Goal: Task Accomplishment & Management: Manage account settings

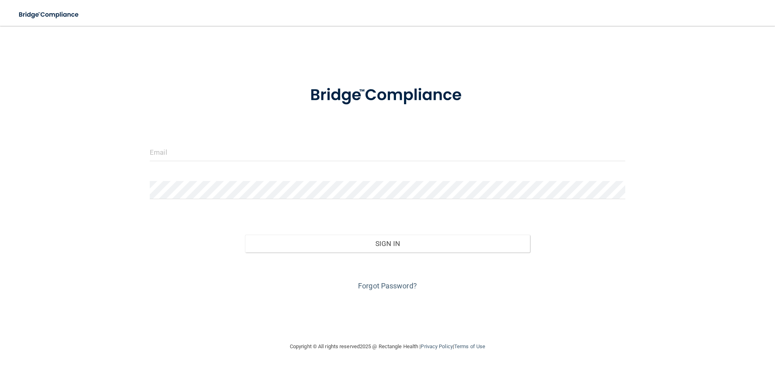
drag, startPoint x: 702, startPoint y: 0, endPoint x: 629, endPoint y: 16, distance: 74.3
click at [629, 16] on nav "Toggle navigation Manage My Enterprise Manage My Location" at bounding box center [387, 13] width 775 height 26
drag, startPoint x: 697, startPoint y: 0, endPoint x: 546, endPoint y: 27, distance: 153.0
click at [546, 27] on main "Invalid email/password. You don't have permission to access that page. Sign In …" at bounding box center [387, 197] width 775 height 342
click at [211, 151] on input "email" at bounding box center [387, 152] width 475 height 18
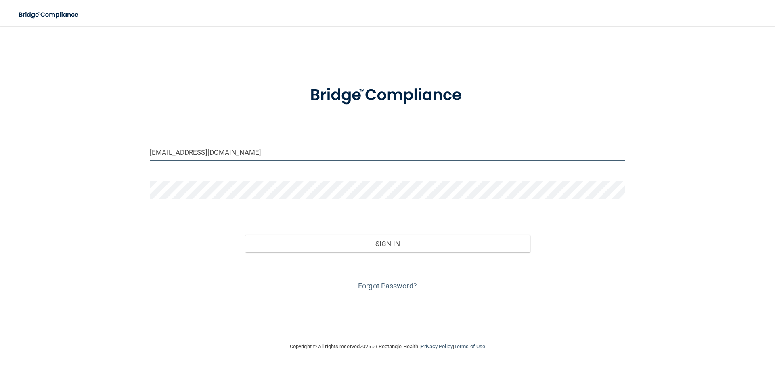
type input "info@rockstarkids.com"
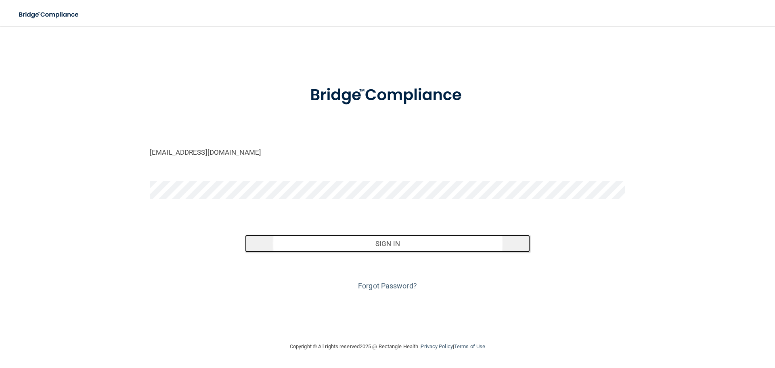
click at [335, 248] on button "Sign In" at bounding box center [387, 243] width 285 height 18
click at [341, 248] on button "Sign In" at bounding box center [387, 243] width 285 height 18
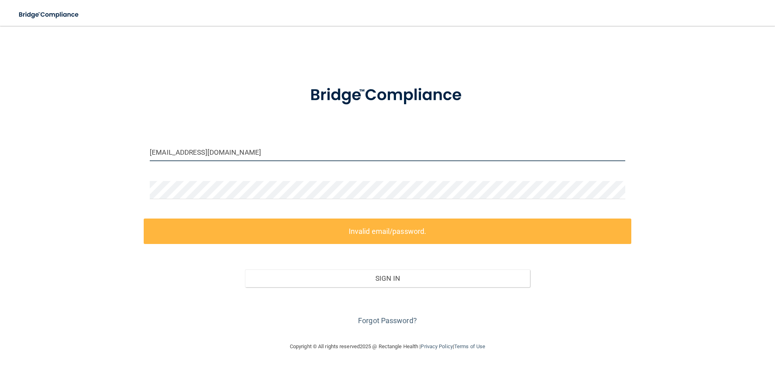
drag, startPoint x: 237, startPoint y: 153, endPoint x: 144, endPoint y: 152, distance: 93.2
click at [144, 152] on div "info@rockstarkids.com" at bounding box center [387, 155] width 487 height 24
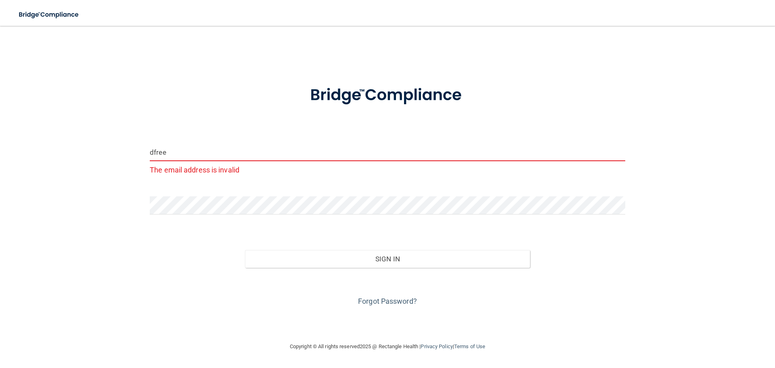
type input "[EMAIL_ADDRESS][DOMAIN_NAME]"
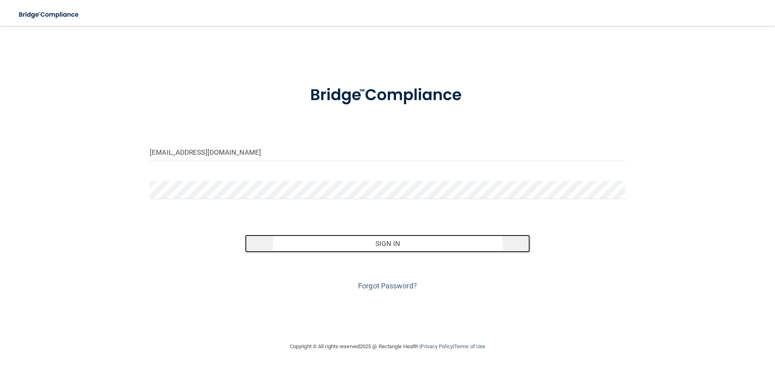
click at [368, 249] on button "Sign In" at bounding box center [387, 243] width 285 height 18
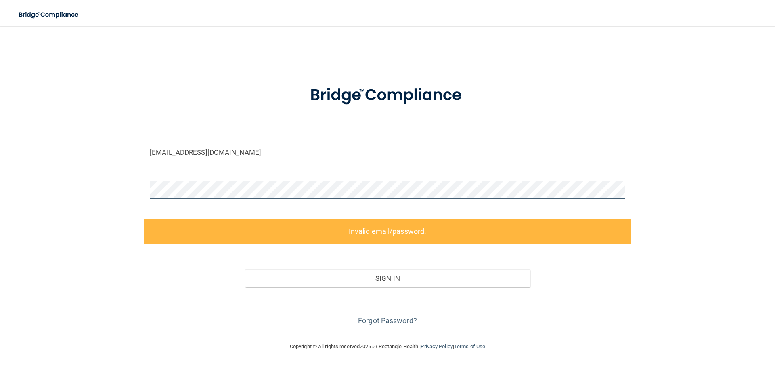
click at [79, 173] on div "dfreedonia@yahoo.com Invalid email/password. You don't have permission to acces…" at bounding box center [387, 183] width 743 height 299
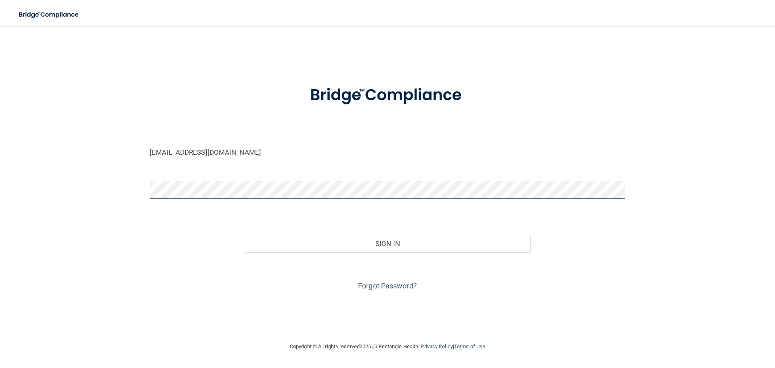
click at [245, 234] on button "Sign In" at bounding box center [387, 243] width 285 height 18
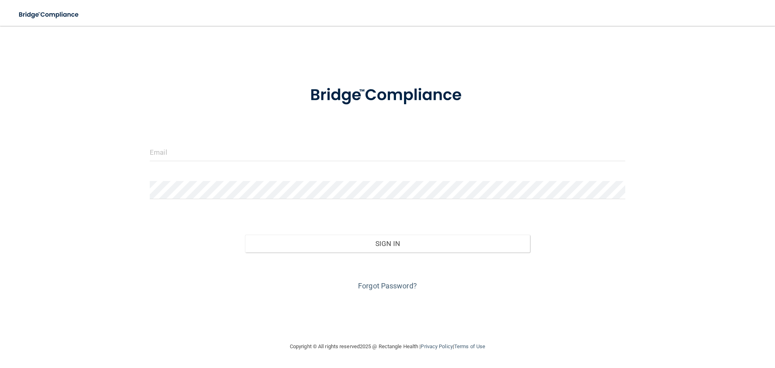
click at [195, 139] on form "Invalid email/password. You don't have permission to access that page. Sign In …" at bounding box center [387, 183] width 475 height 218
click at [195, 161] on div at bounding box center [387, 155] width 487 height 24
click at [199, 153] on input "email" at bounding box center [387, 152] width 475 height 18
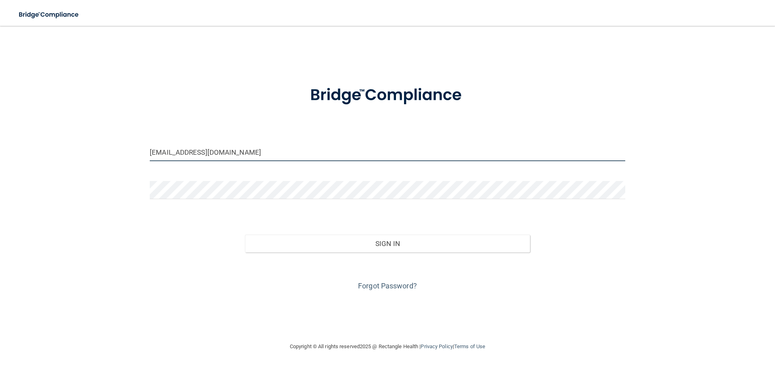
type input "[EMAIL_ADDRESS][DOMAIN_NAME]"
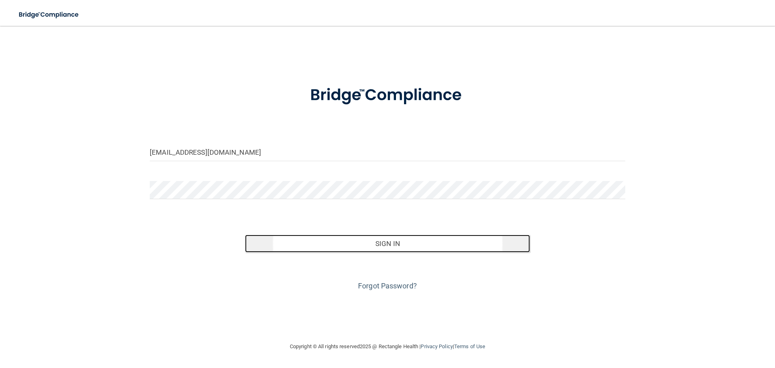
click at [339, 239] on button "Sign In" at bounding box center [387, 243] width 285 height 18
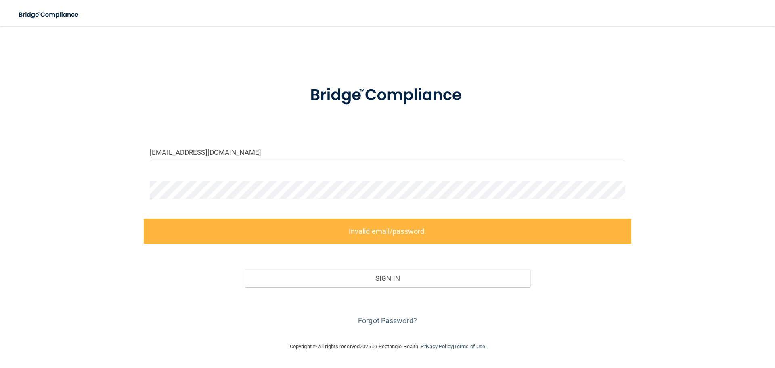
click at [381, 315] on div "Forgot Password?" at bounding box center [387, 307] width 487 height 40
click at [381, 320] on link "Forgot Password?" at bounding box center [387, 320] width 59 height 8
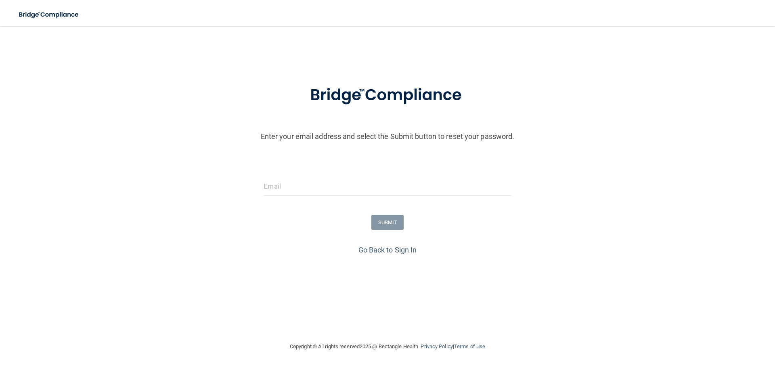
click at [377, 176] on form "Enter your email address and select the Submit button to reset your password. S…" at bounding box center [387, 158] width 767 height 169
click at [361, 181] on input "email" at bounding box center [387, 186] width 247 height 18
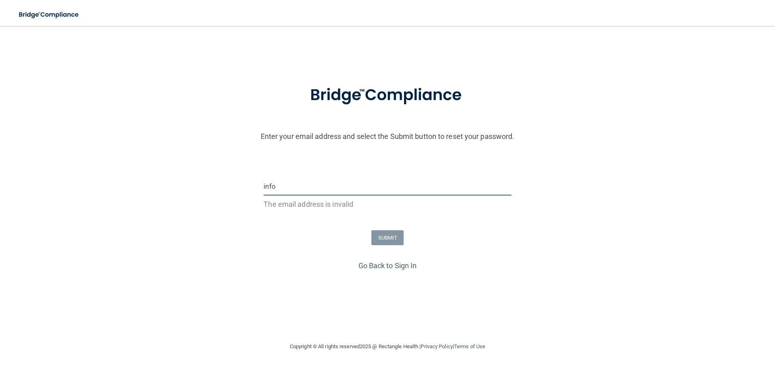
type input "[EMAIL_ADDRESS][DOMAIN_NAME]"
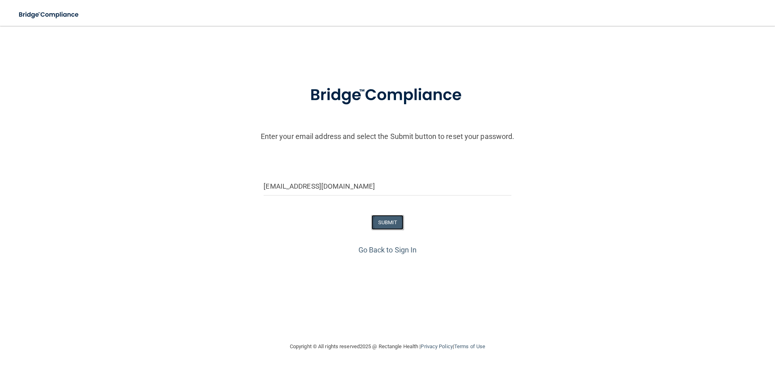
click at [391, 227] on button "SUBMIT" at bounding box center [387, 222] width 33 height 15
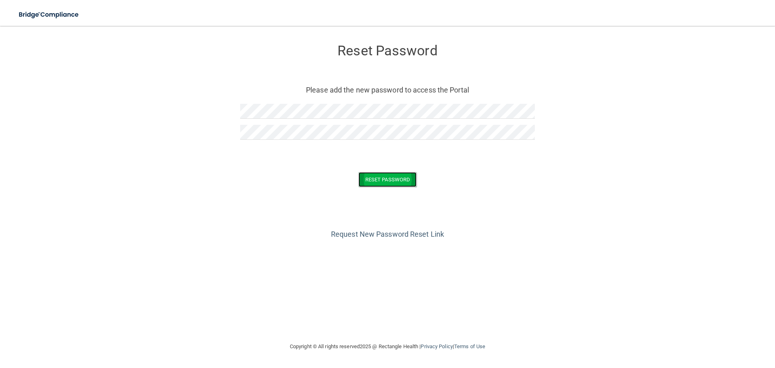
click at [374, 176] on button "Reset Password" at bounding box center [387, 179] width 58 height 15
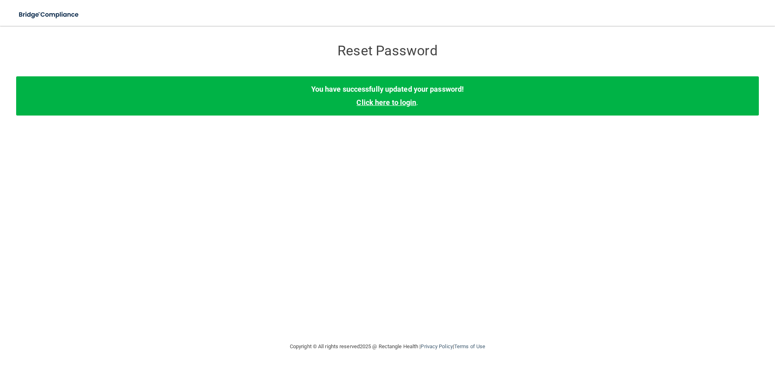
click at [388, 99] on link "Click here to login" at bounding box center [386, 102] width 60 height 8
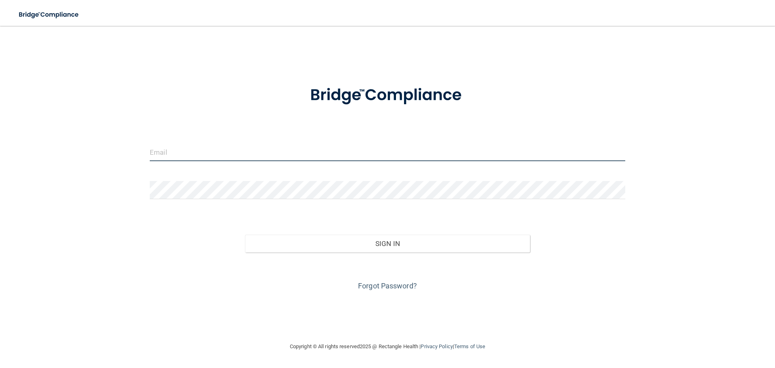
click at [253, 153] on input "email" at bounding box center [387, 152] width 475 height 18
type input "[EMAIL_ADDRESS][DOMAIN_NAME]"
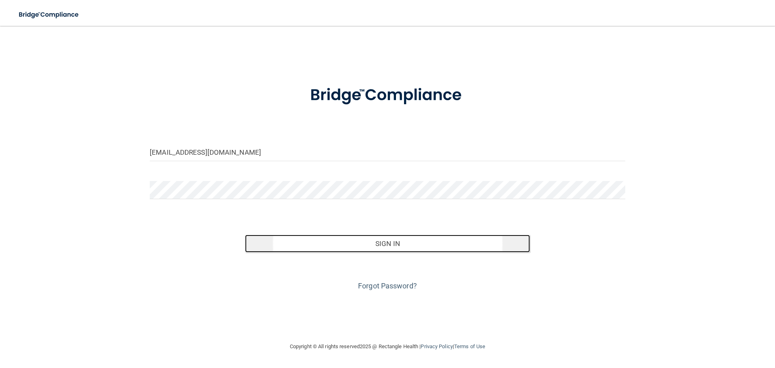
click at [365, 247] on button "Sign In" at bounding box center [387, 243] width 285 height 18
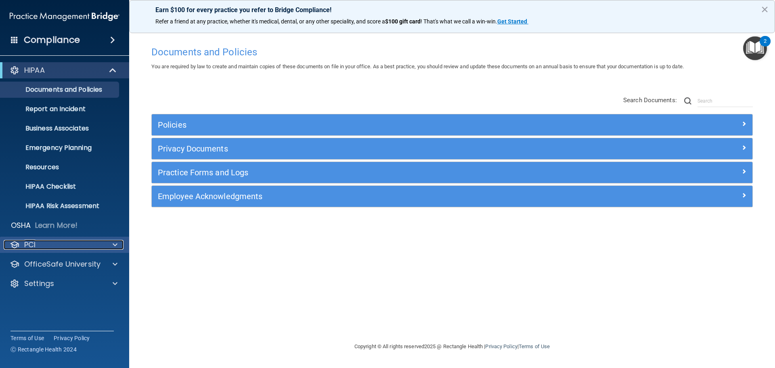
click at [47, 249] on div "PCI" at bounding box center [54, 245] width 100 height 10
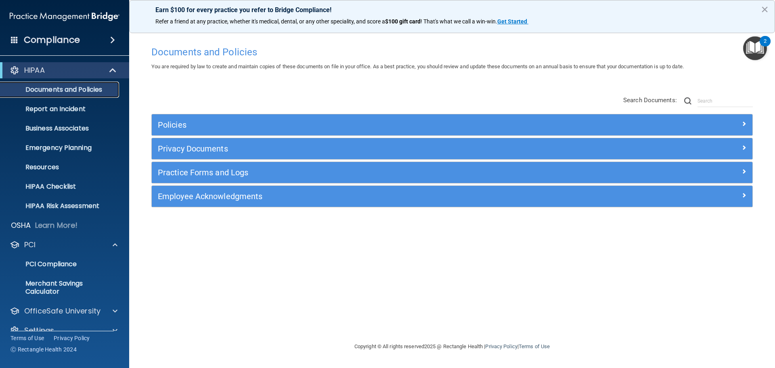
click at [56, 86] on p "Documents and Policies" at bounding box center [60, 90] width 110 height 8
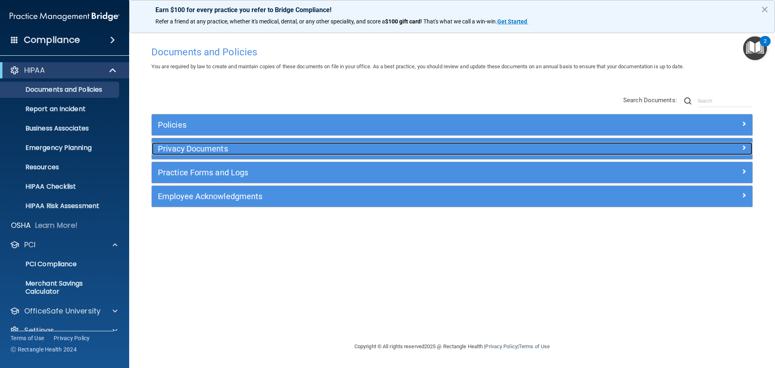
click at [195, 154] on div "Privacy Documents" at bounding box center [377, 148] width 450 height 13
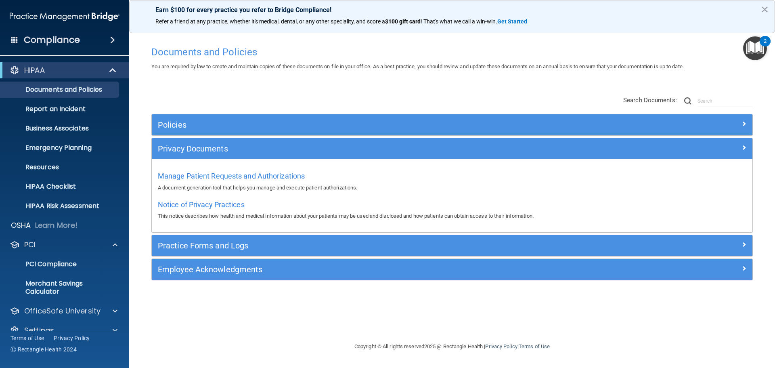
click at [184, 255] on div "Practice Forms and Logs" at bounding box center [452, 245] width 600 height 21
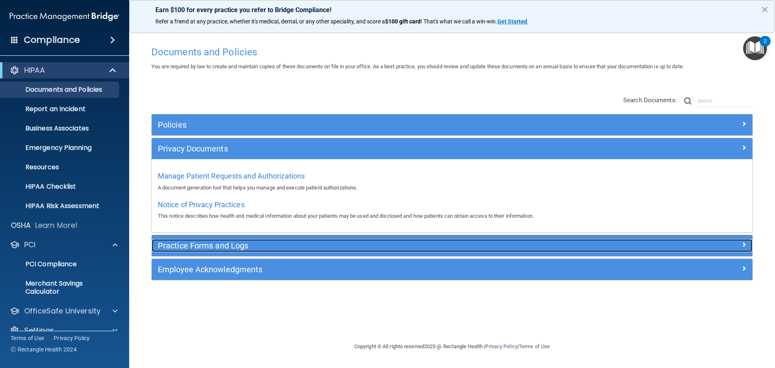
click at [193, 247] on h5 "Practice Forms and Logs" at bounding box center [377, 245] width 438 height 9
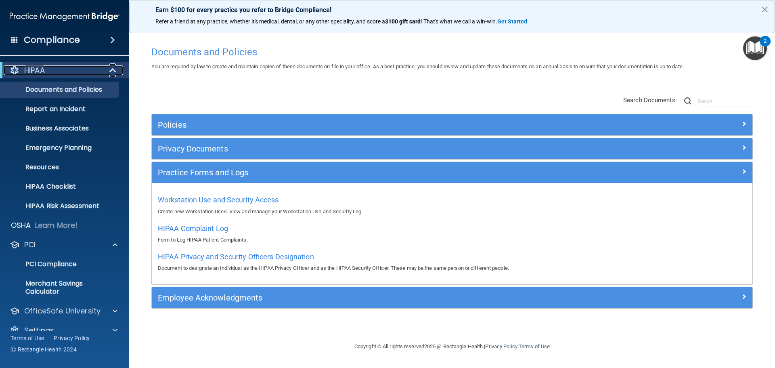
click at [74, 67] on div "HIPAA" at bounding box center [54, 70] width 100 height 10
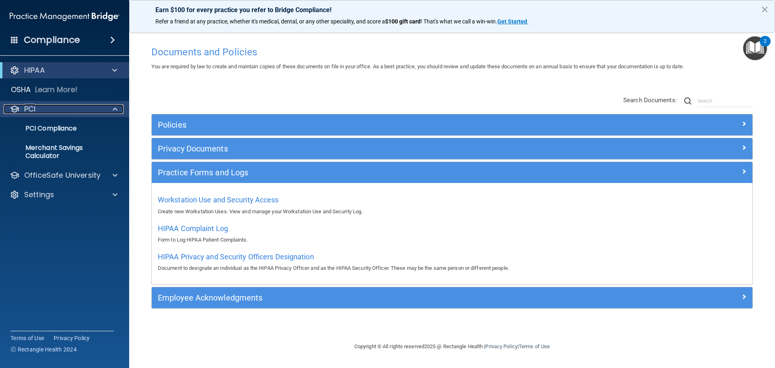
click at [58, 111] on div "PCI" at bounding box center [54, 109] width 100 height 10
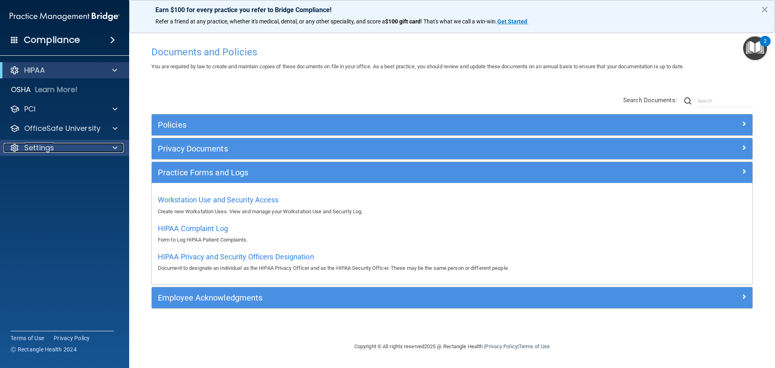
click at [100, 145] on div "Settings" at bounding box center [54, 148] width 100 height 10
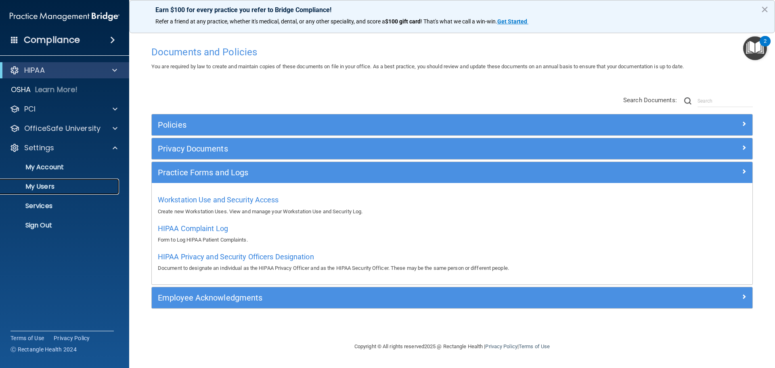
click at [43, 182] on p "My Users" at bounding box center [60, 186] width 110 height 8
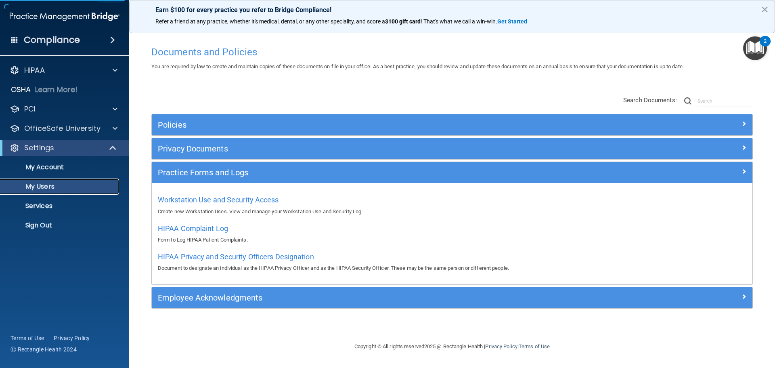
select select "20"
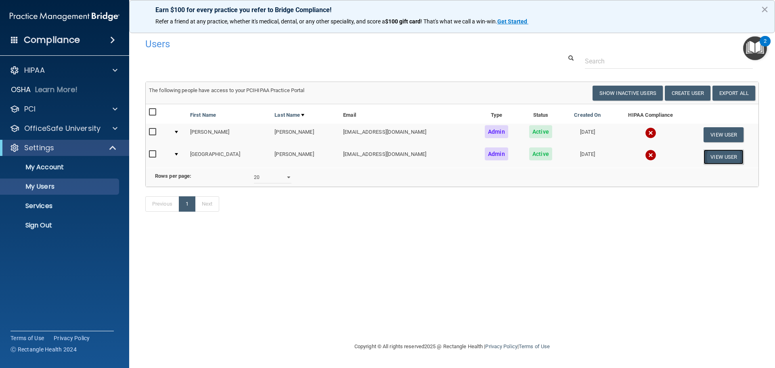
click at [731, 157] on button "View User" at bounding box center [723, 156] width 40 height 15
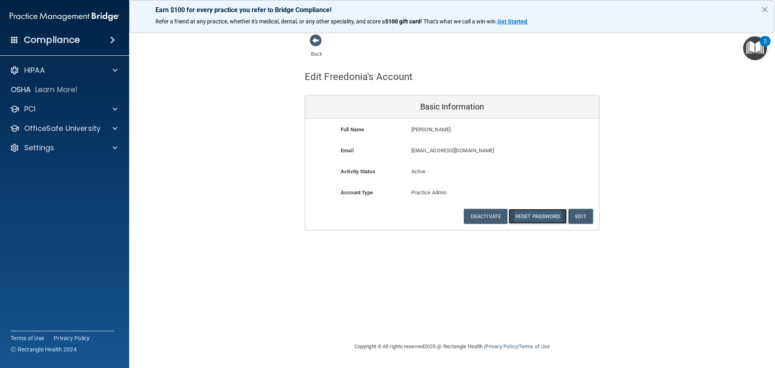
click at [532, 215] on button "Reset Password" at bounding box center [537, 216] width 58 height 15
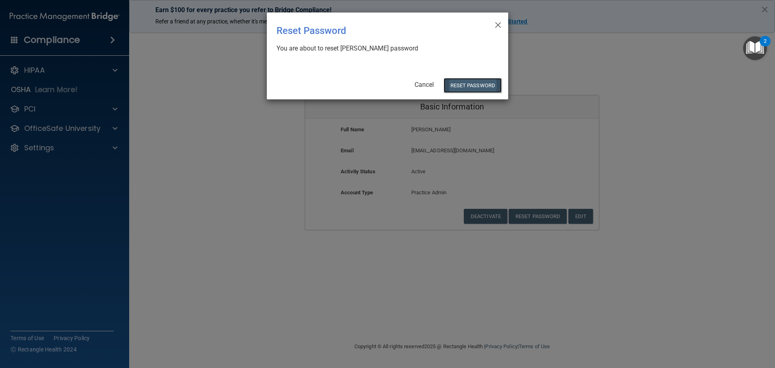
click at [466, 83] on button "Reset Password" at bounding box center [472, 85] width 58 height 15
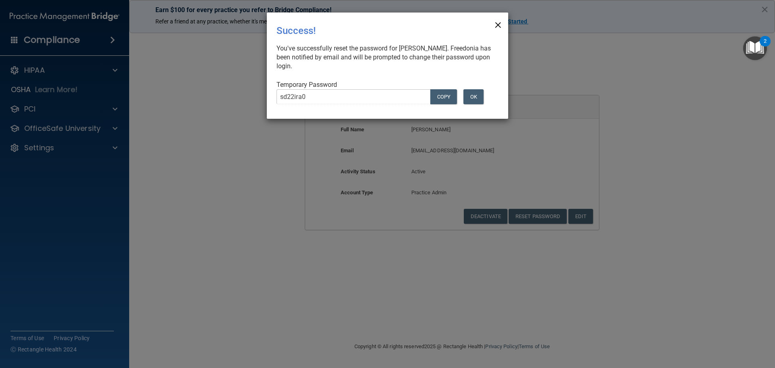
click at [497, 27] on span "×" at bounding box center [497, 24] width 7 height 16
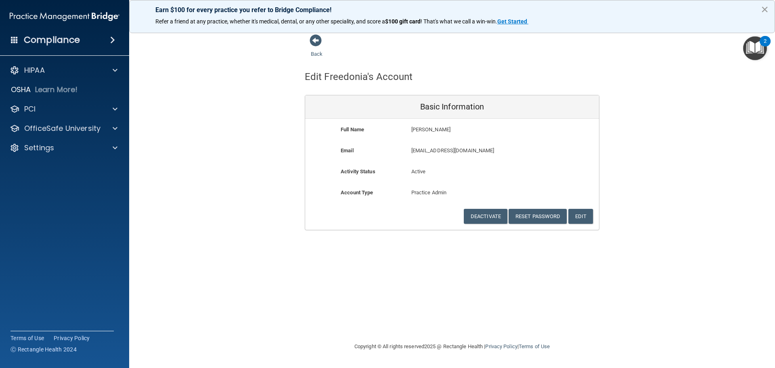
click at [763, 10] on button "×" at bounding box center [765, 9] width 8 height 13
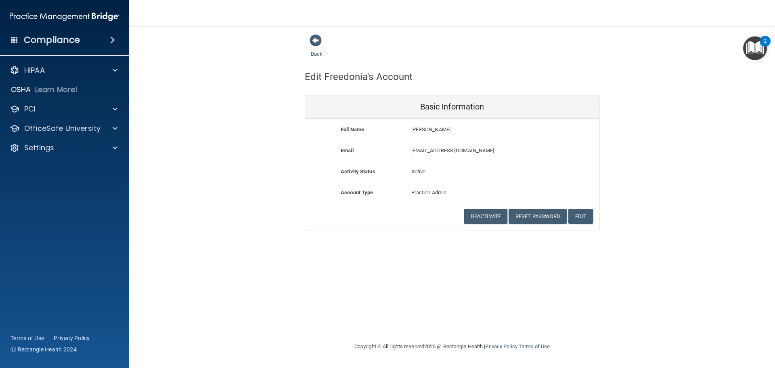
click at [34, 39] on h4 "Compliance" at bounding box center [52, 39] width 56 height 11
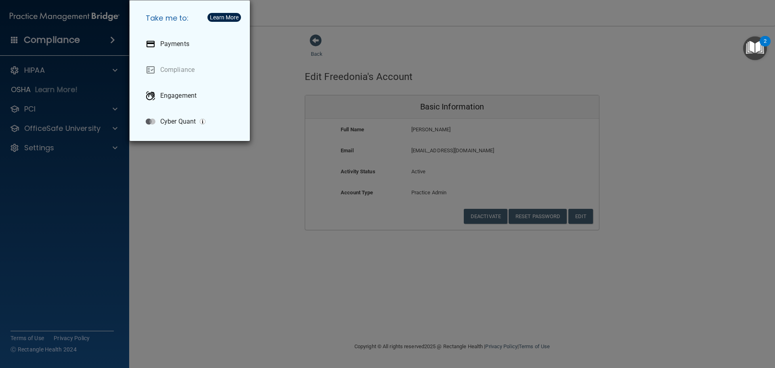
drag, startPoint x: 306, startPoint y: 233, endPoint x: 264, endPoint y: 188, distance: 61.7
click at [302, 230] on div "Take me to: Payments Compliance Engagement Cyber Quant" at bounding box center [387, 184] width 775 height 368
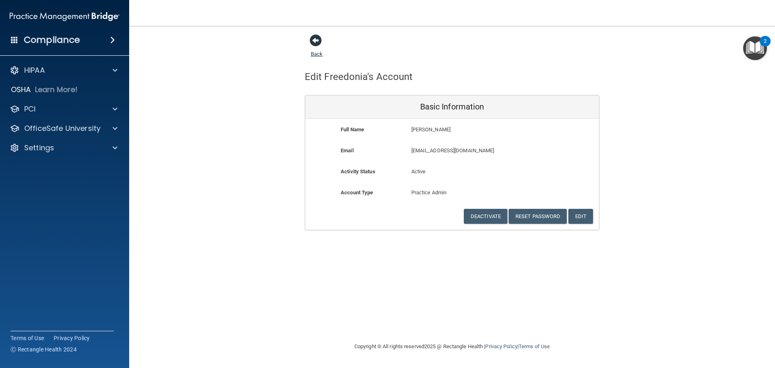
click at [318, 34] on span at bounding box center [316, 40] width 12 height 12
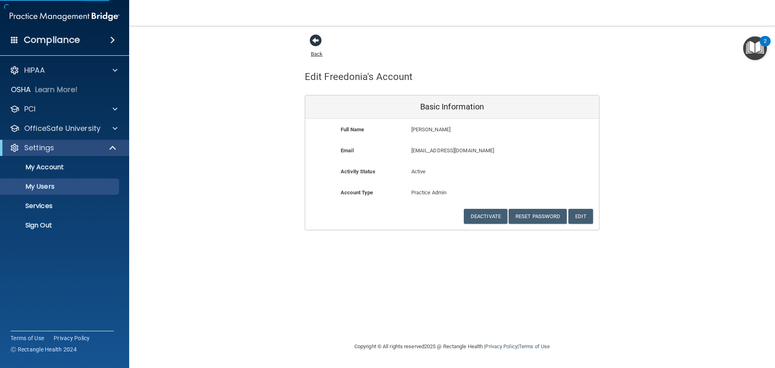
click at [318, 42] on span at bounding box center [316, 40] width 12 height 12
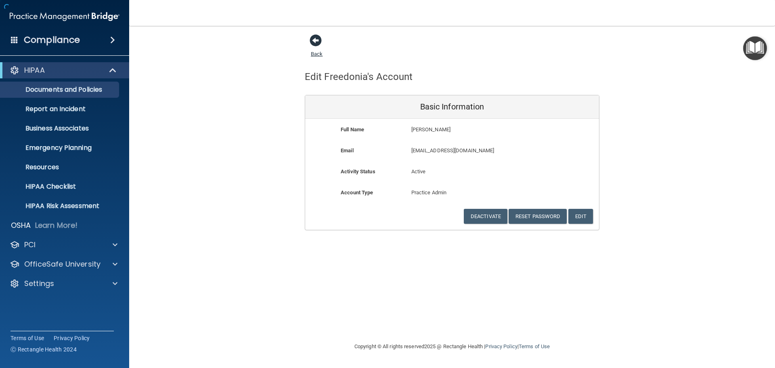
click at [318, 42] on span at bounding box center [316, 40] width 12 height 12
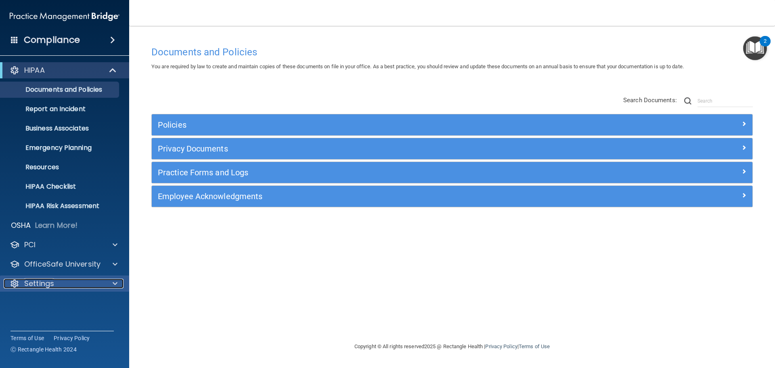
click at [56, 284] on div "Settings" at bounding box center [54, 283] width 100 height 10
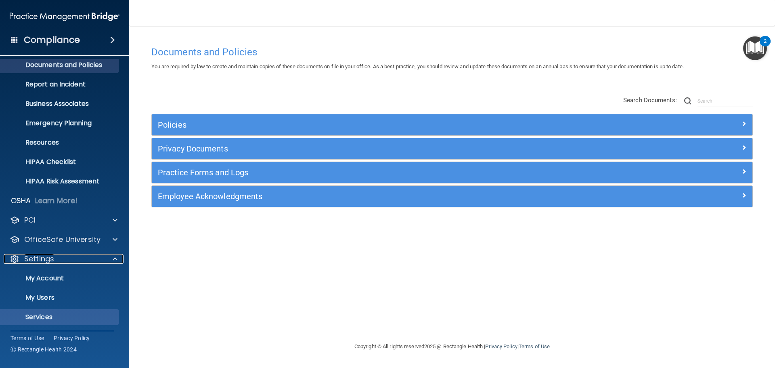
scroll to position [45, 0]
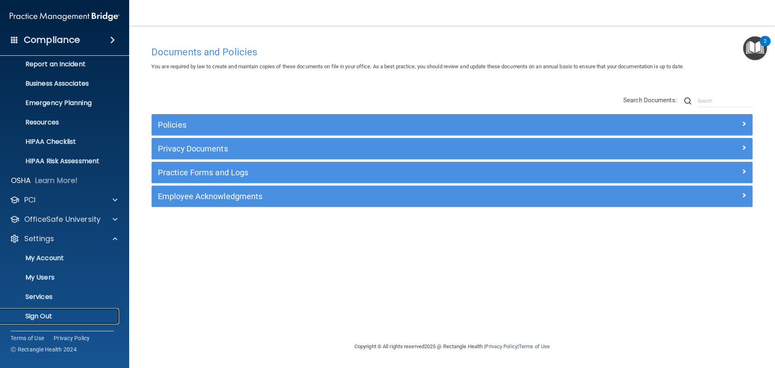
click at [42, 316] on p "Sign Out" at bounding box center [60, 316] width 110 height 8
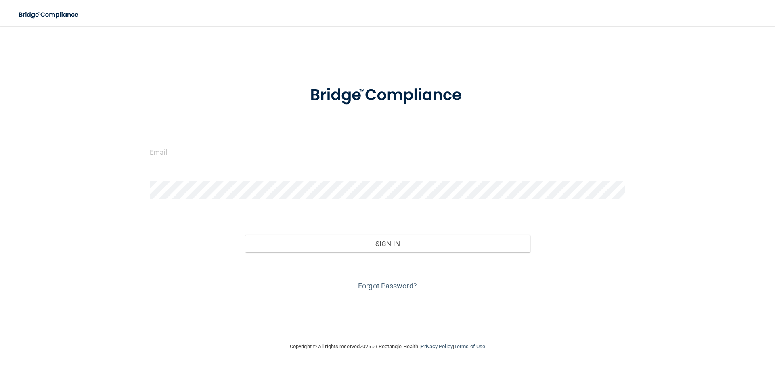
click at [209, 163] on div at bounding box center [387, 155] width 487 height 24
click at [209, 152] on input "email" at bounding box center [387, 152] width 475 height 18
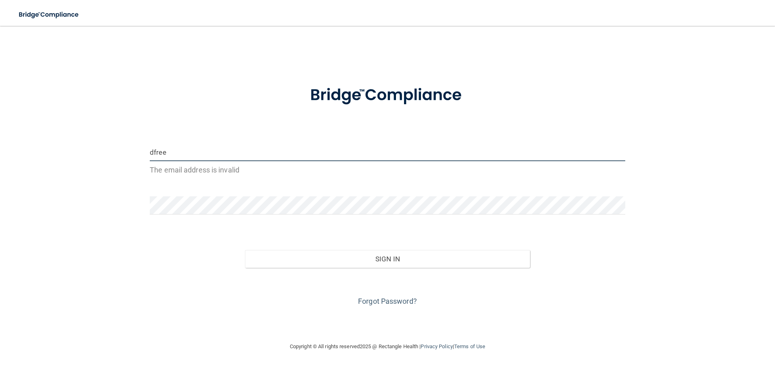
type input "[EMAIL_ADDRESS][DOMAIN_NAME]"
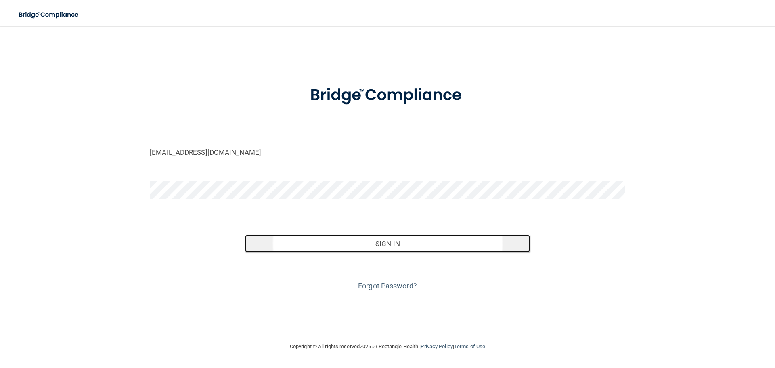
click at [322, 235] on button "Sign In" at bounding box center [387, 243] width 285 height 18
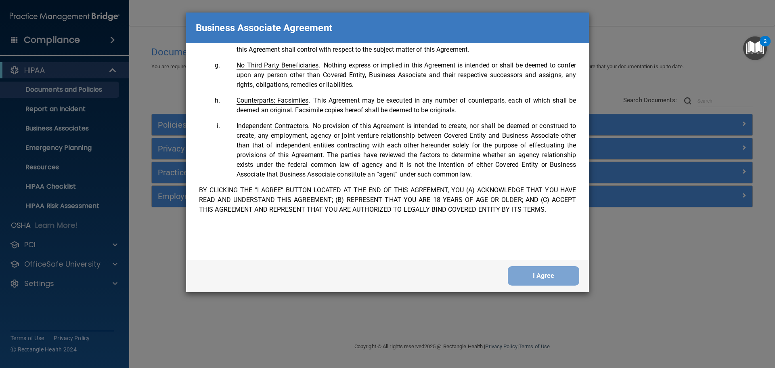
scroll to position [1646, 0]
click at [538, 275] on button "I Agree" at bounding box center [543, 275] width 71 height 19
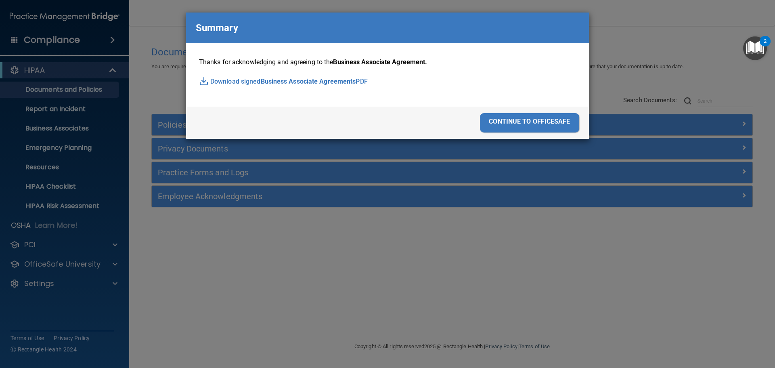
click at [495, 121] on div "continue to officesafe" at bounding box center [529, 122] width 99 height 19
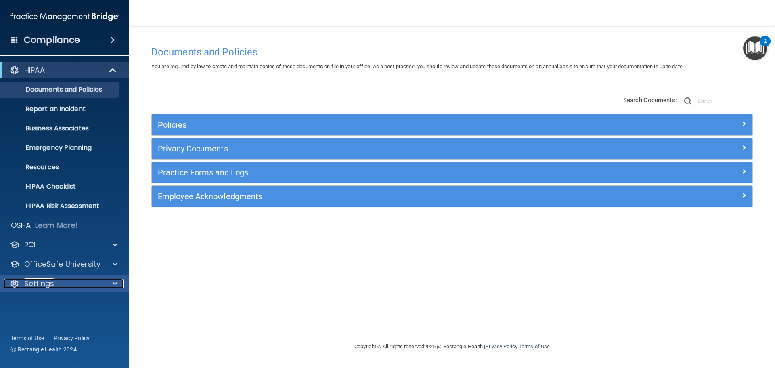
click at [46, 280] on p "Settings" at bounding box center [39, 283] width 30 height 10
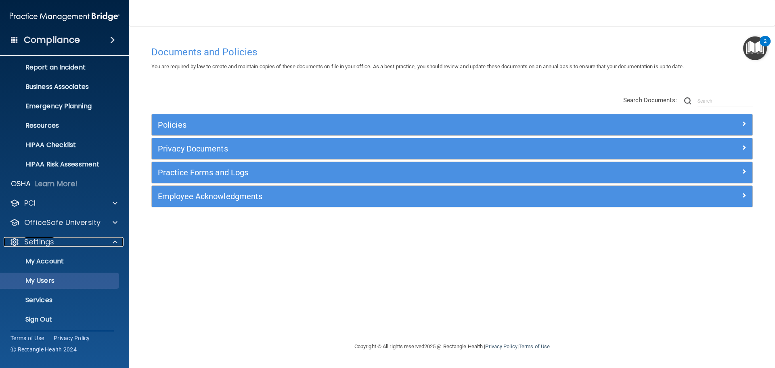
scroll to position [45, 0]
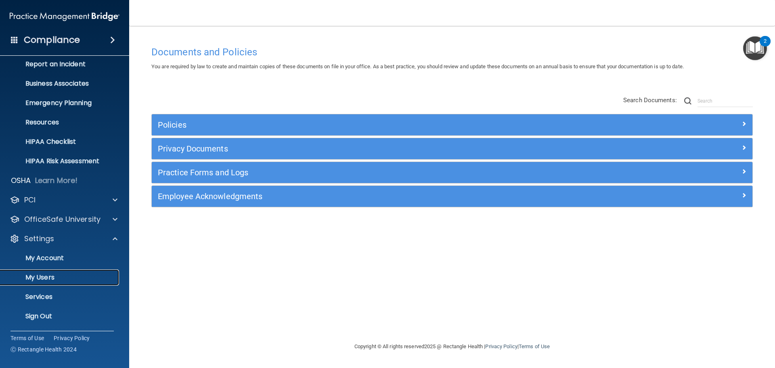
click at [42, 278] on p "My Users" at bounding box center [60, 277] width 110 height 8
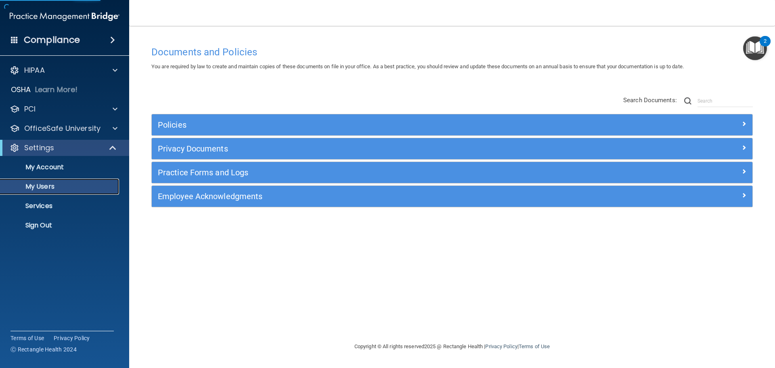
select select "20"
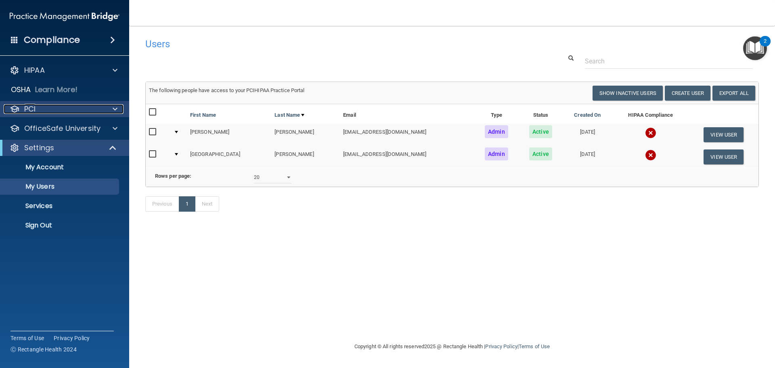
click at [48, 108] on div "PCI" at bounding box center [54, 109] width 100 height 10
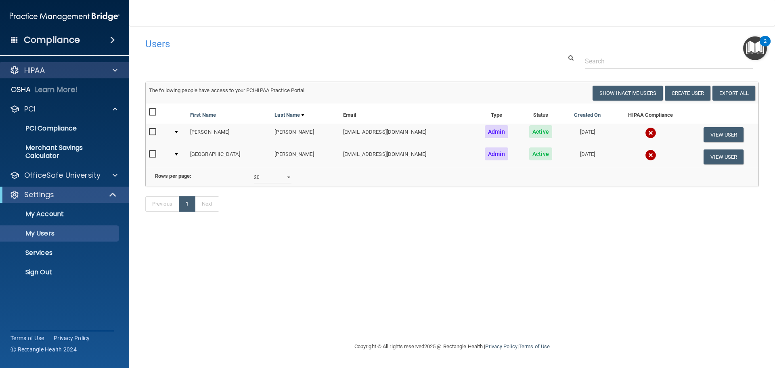
click at [69, 64] on div "HIPAA" at bounding box center [65, 70] width 130 height 16
click at [68, 74] on div "HIPAA" at bounding box center [54, 70] width 100 height 10
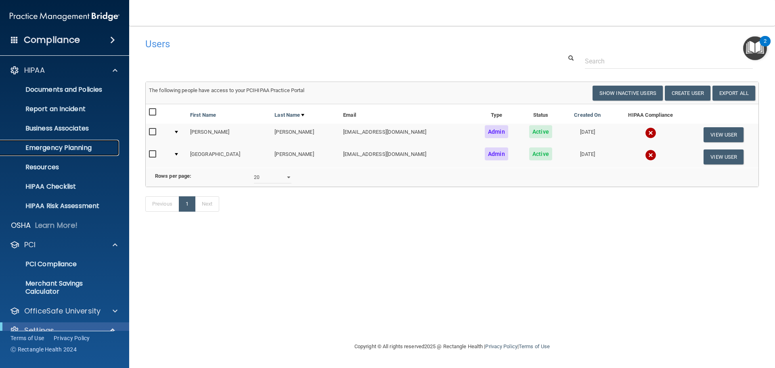
click at [67, 147] on p "Emergency Planning" at bounding box center [60, 148] width 110 height 8
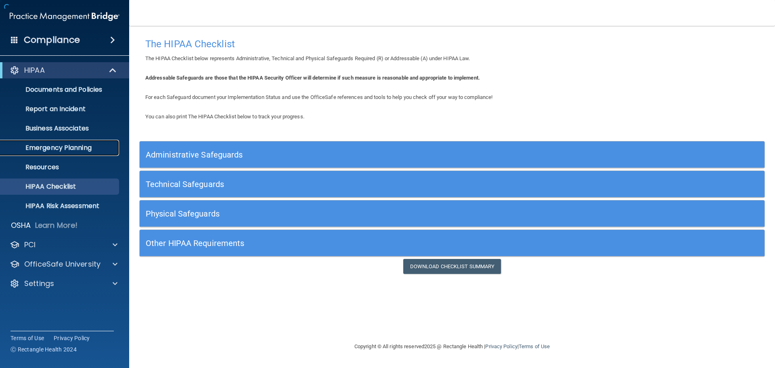
click at [56, 144] on p "Emergency Planning" at bounding box center [60, 148] width 110 height 8
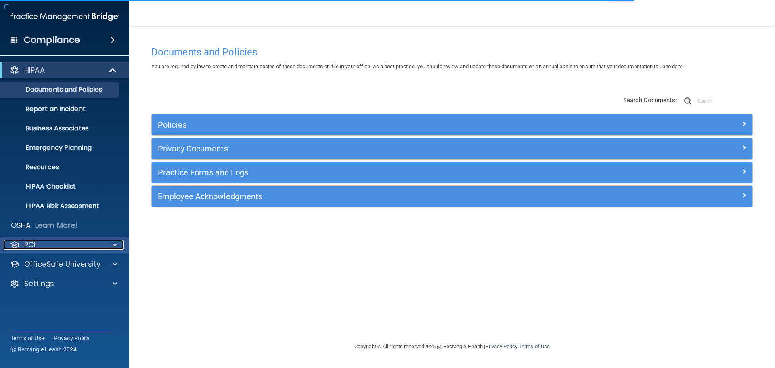
click at [69, 240] on div "PCI" at bounding box center [54, 245] width 100 height 10
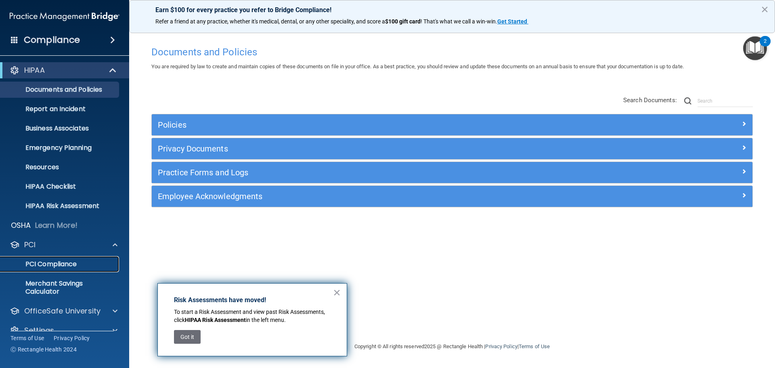
click at [65, 263] on p "PCI Compliance" at bounding box center [60, 264] width 110 height 8
click at [332, 294] on div "× Risk Assessments have moved! To start a Risk Assessment and view past Risk As…" at bounding box center [252, 319] width 190 height 73
click at [339, 290] on button "×" at bounding box center [337, 292] width 8 height 13
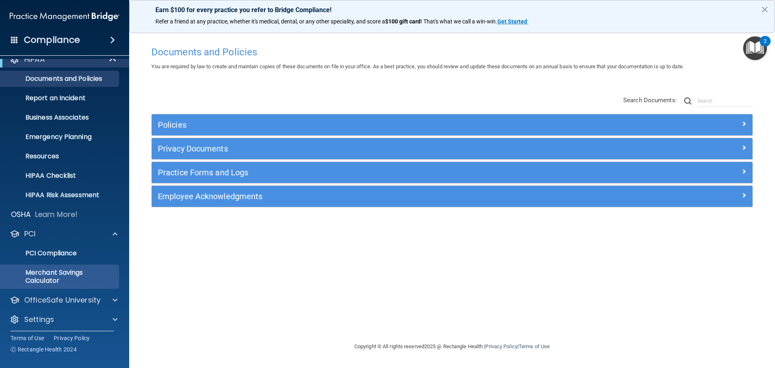
scroll to position [14, 0]
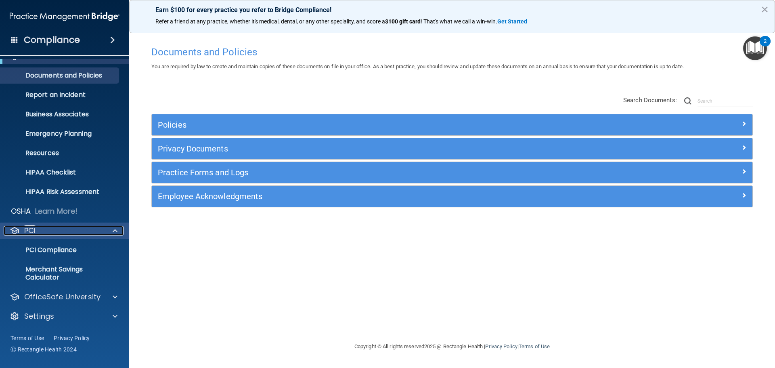
click at [65, 231] on div "PCI" at bounding box center [54, 231] width 100 height 10
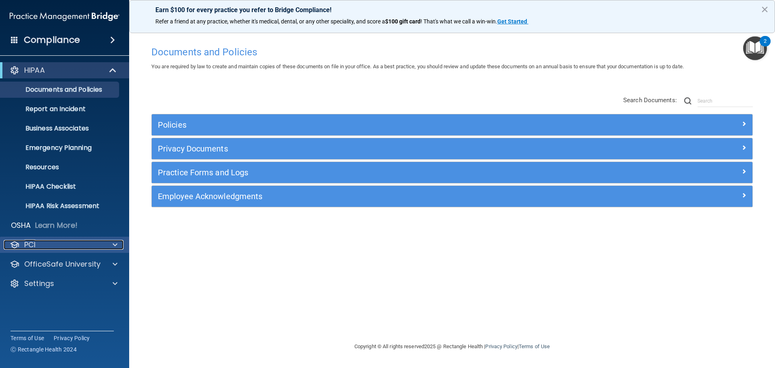
scroll to position [0, 0]
click at [62, 238] on div "PCI" at bounding box center [65, 244] width 130 height 16
click at [61, 93] on p "Documents and Policies" at bounding box center [60, 90] width 110 height 8
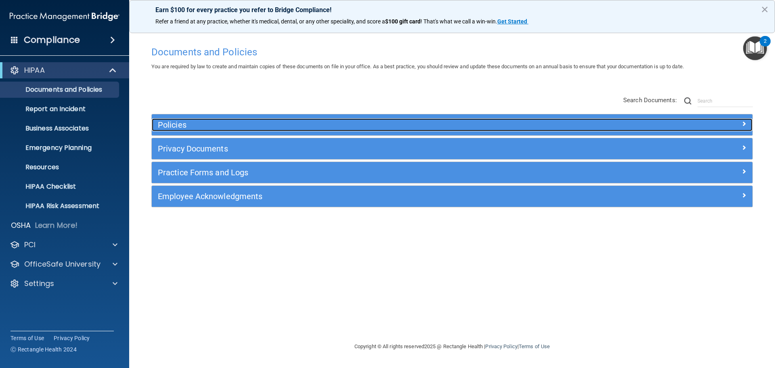
click at [291, 129] on h5 "Policies" at bounding box center [377, 124] width 438 height 9
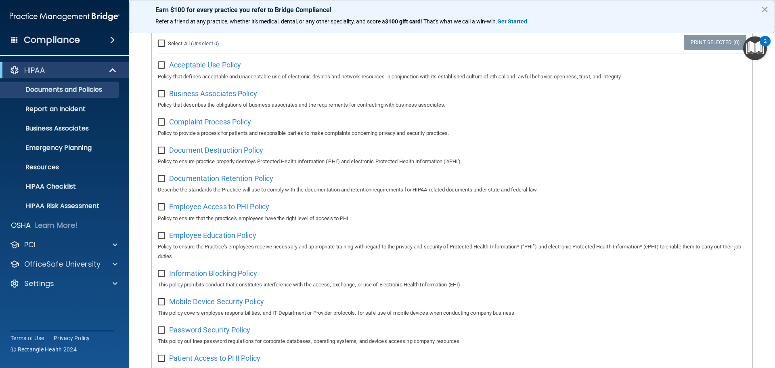
scroll to position [121, 0]
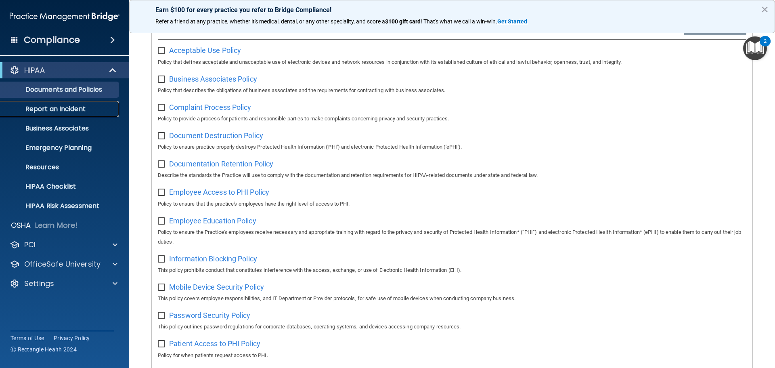
click at [65, 107] on p "Report an Incident" at bounding box center [60, 109] width 110 height 8
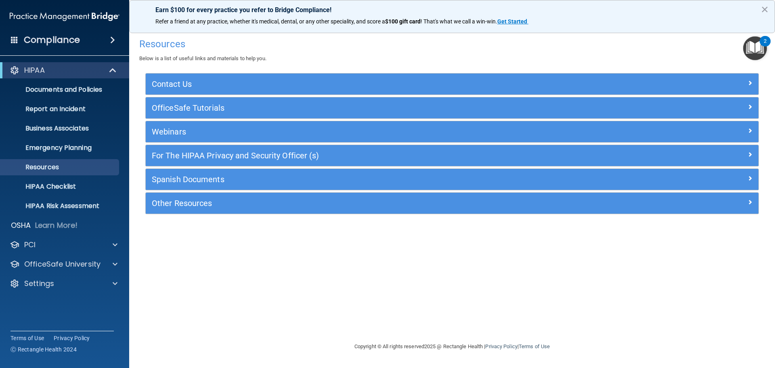
click at [57, 37] on h4 "Compliance" at bounding box center [52, 39] width 56 height 11
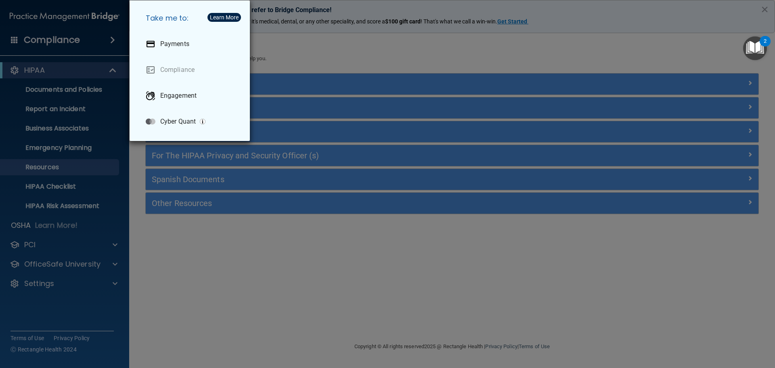
click at [59, 37] on div "Take me to: Payments Compliance Engagement Cyber Quant" at bounding box center [387, 184] width 775 height 368
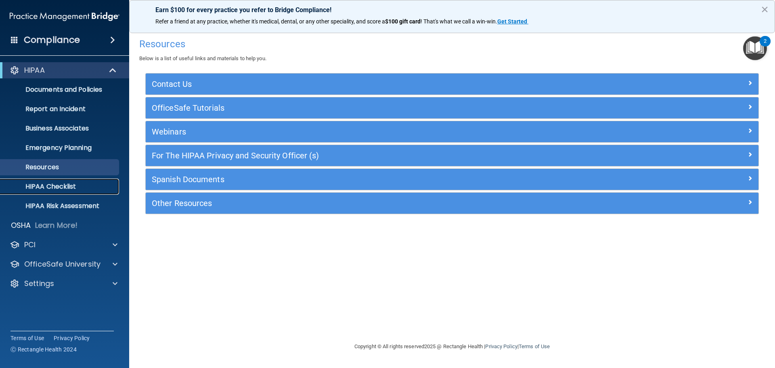
click at [60, 192] on link "HIPAA Checklist" at bounding box center [55, 186] width 127 height 16
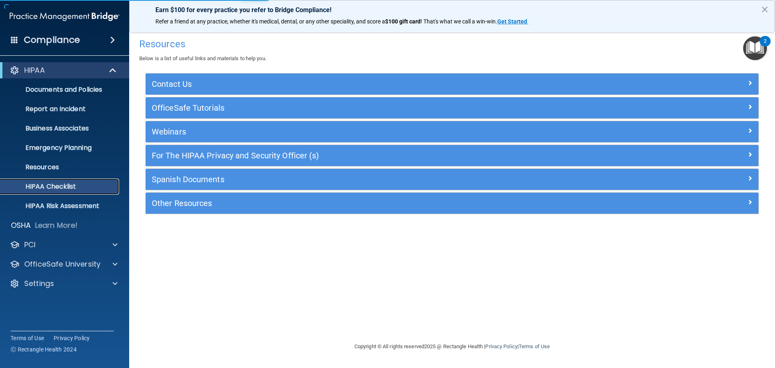
click at [67, 186] on p "HIPAA Checklist" at bounding box center [60, 186] width 110 height 8
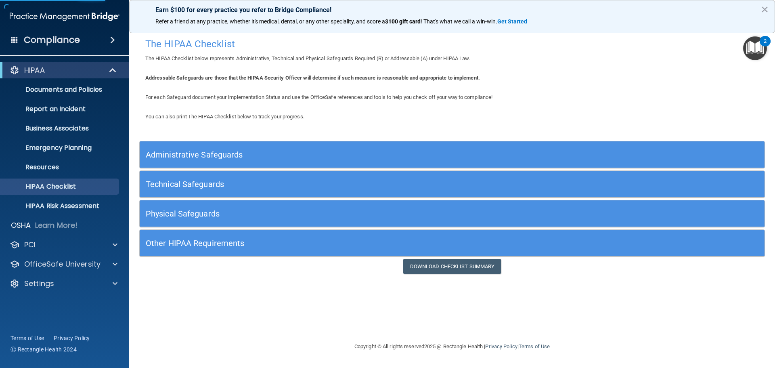
click at [228, 150] on h5 "Administrative Safeguards" at bounding box center [374, 154] width 456 height 9
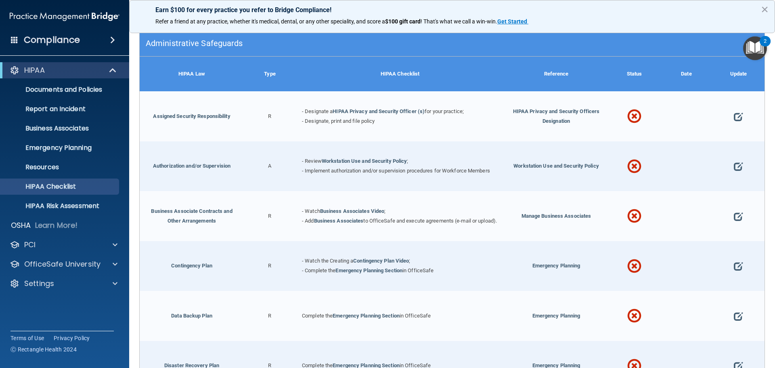
scroll to position [121, 0]
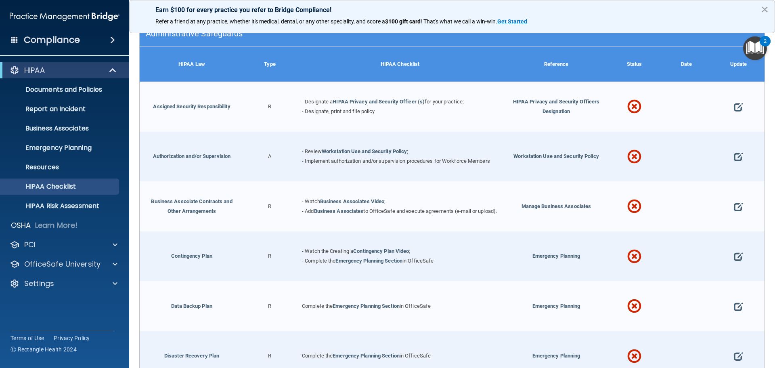
click at [621, 108] on div at bounding box center [634, 107] width 52 height 50
click at [206, 106] on link "Assigned Security Responsibility" at bounding box center [191, 106] width 77 height 6
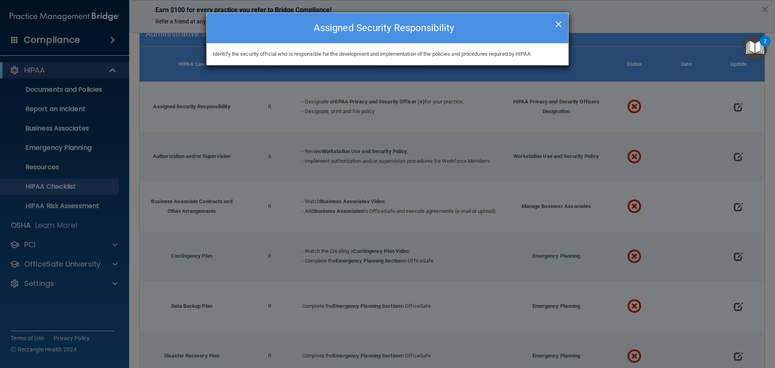
click at [561, 23] on span "×" at bounding box center [558, 23] width 7 height 16
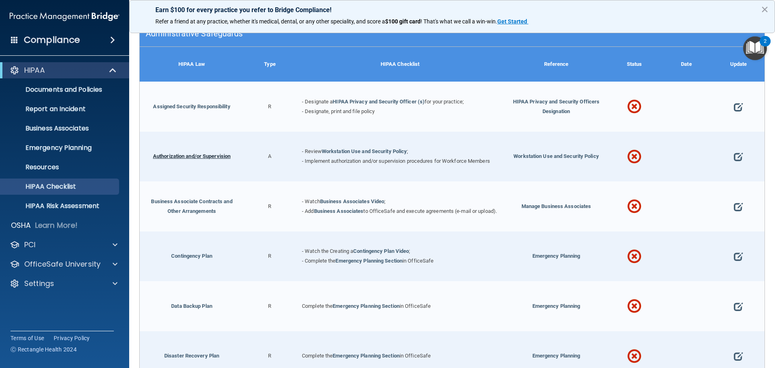
click at [217, 155] on link "Authorization and/or Supervision" at bounding box center [191, 156] width 77 height 6
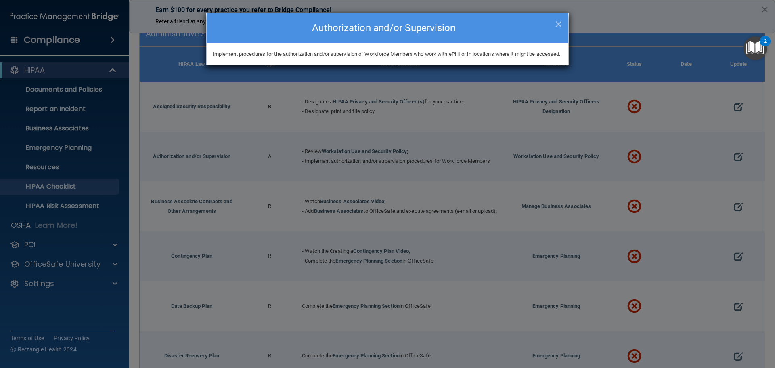
click at [563, 23] on div "× Close Authorization and/or Supervision" at bounding box center [388, 28] width 362 height 30
click at [555, 25] on span "×" at bounding box center [558, 23] width 7 height 16
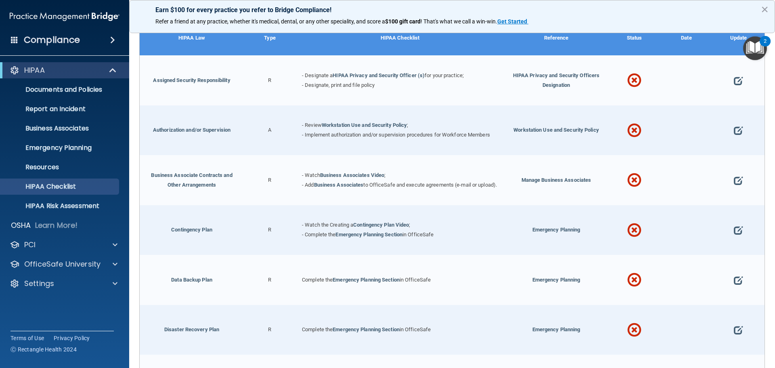
scroll to position [161, 0]
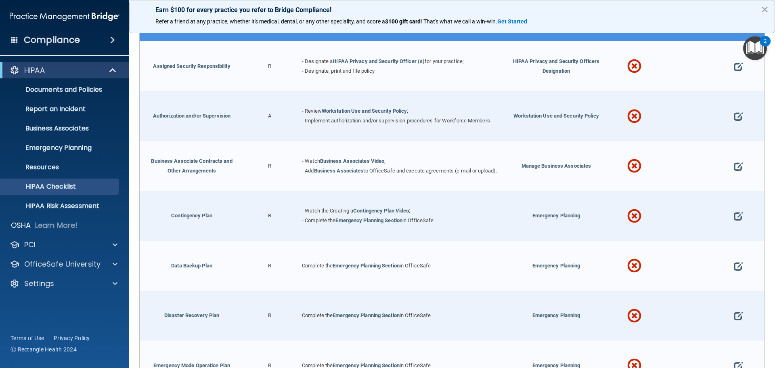
click at [198, 166] on div "Business Associate Contracts and Other Arrangements" at bounding box center [192, 166] width 104 height 50
click at [199, 162] on link "Business Associate Contracts and Other Arrangements" at bounding box center [191, 166] width 81 height 16
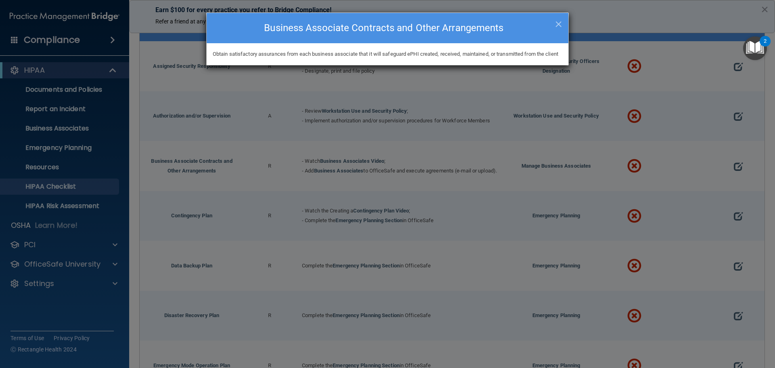
click at [550, 21] on h4 "Business Associate Contracts and Other Arrangements" at bounding box center [387, 28] width 349 height 18
click at [553, 21] on h4 "Business Associate Contracts and Other Arrangements" at bounding box center [387, 28] width 349 height 18
click at [556, 24] on span "×" at bounding box center [558, 23] width 7 height 16
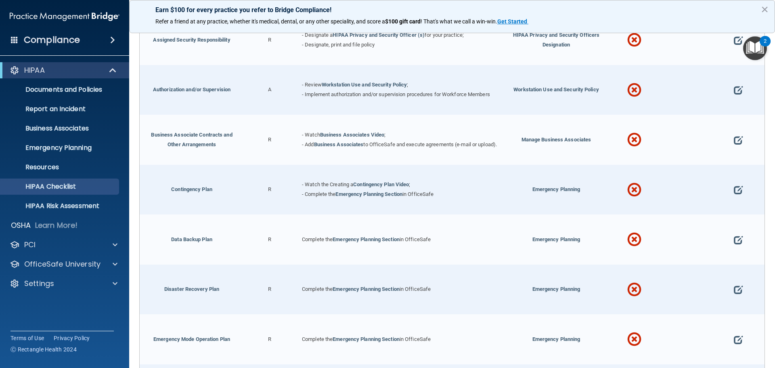
scroll to position [202, 0]
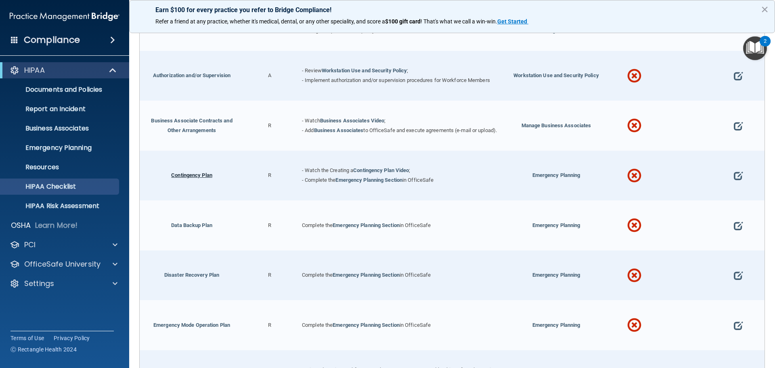
click at [199, 177] on link "Contingency Plan" at bounding box center [191, 175] width 41 height 6
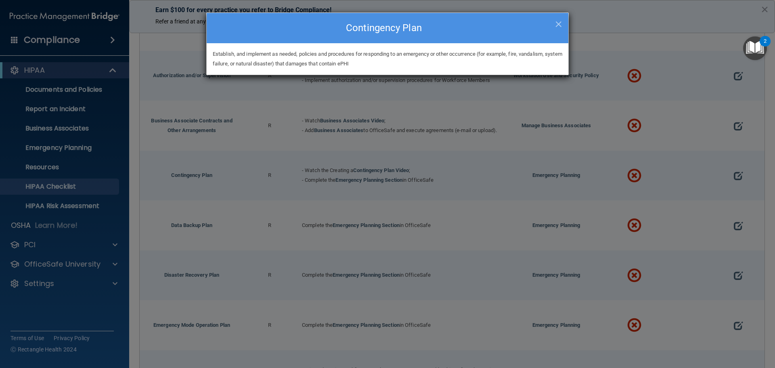
click at [553, 25] on h4 "Contingency Plan" at bounding box center [387, 28] width 349 height 18
click at [559, 21] on span "×" at bounding box center [558, 23] width 7 height 16
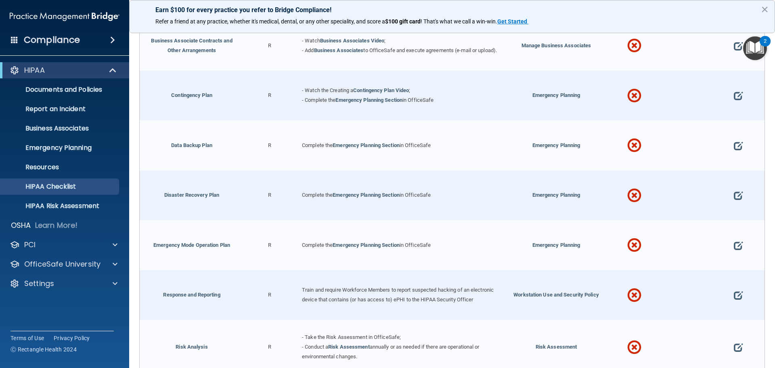
scroll to position [282, 0]
click at [370, 147] on link "Emergency Planning Section" at bounding box center [366, 144] width 67 height 6
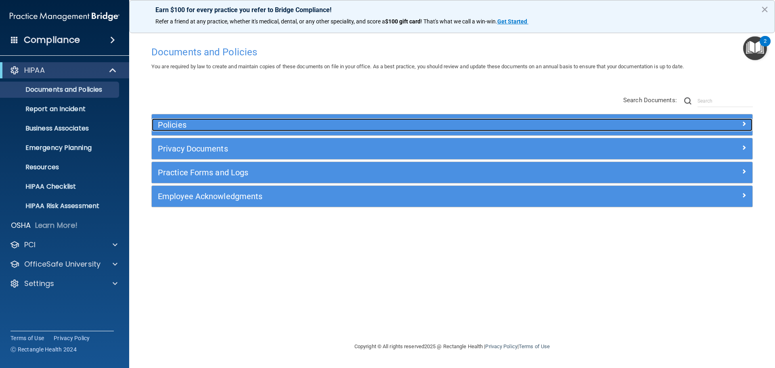
click at [223, 128] on h5 "Policies" at bounding box center [377, 124] width 438 height 9
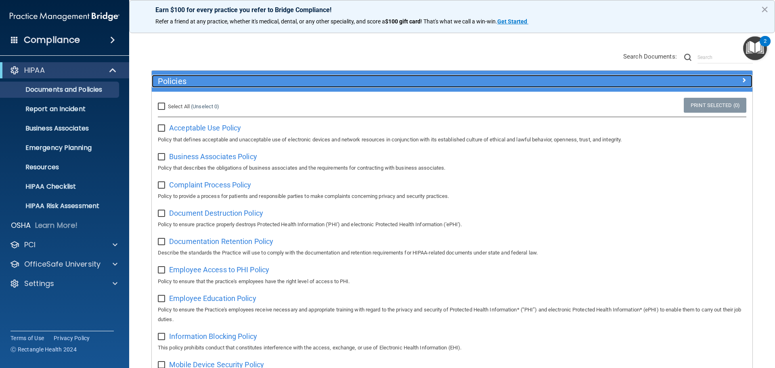
scroll to position [40, 0]
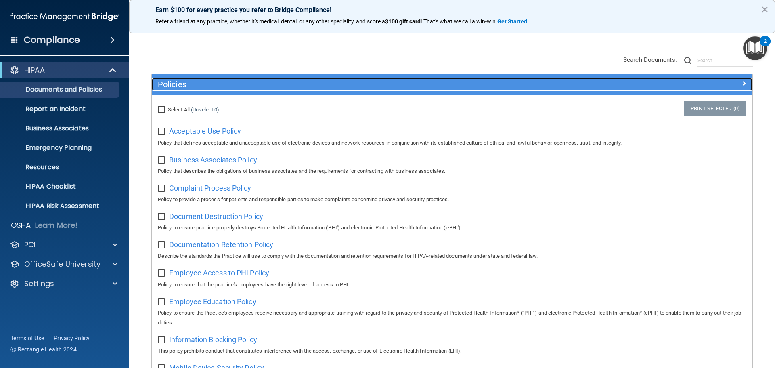
click at [211, 85] on h5 "Policies" at bounding box center [377, 84] width 438 height 9
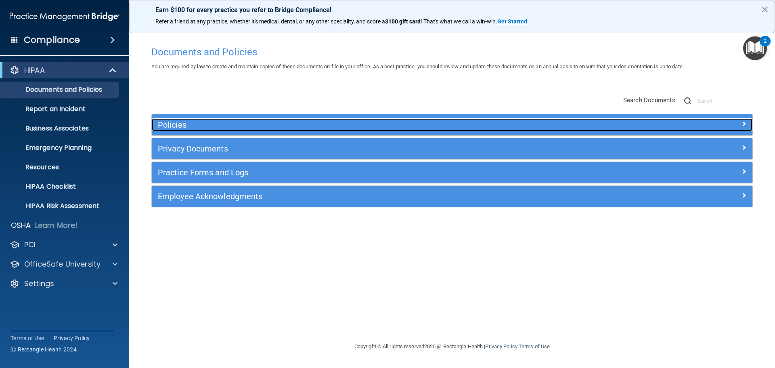
scroll to position [0, 0]
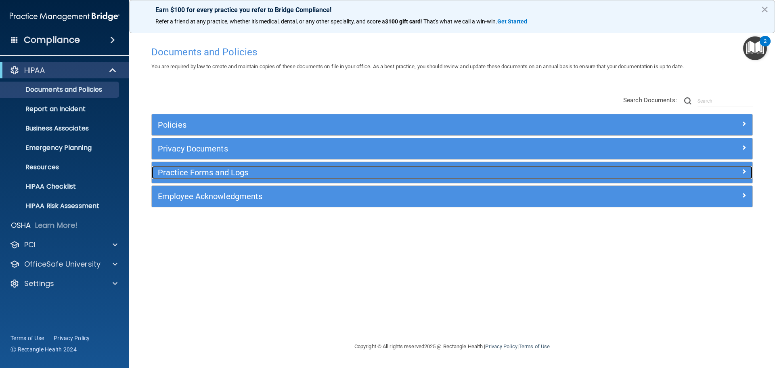
click at [208, 174] on h5 "Practice Forms and Logs" at bounding box center [377, 172] width 438 height 9
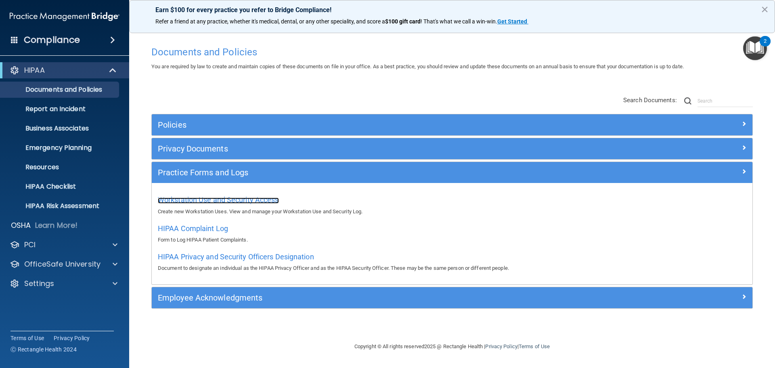
click at [224, 202] on span "Workstation Use and Security Access" at bounding box center [218, 199] width 121 height 8
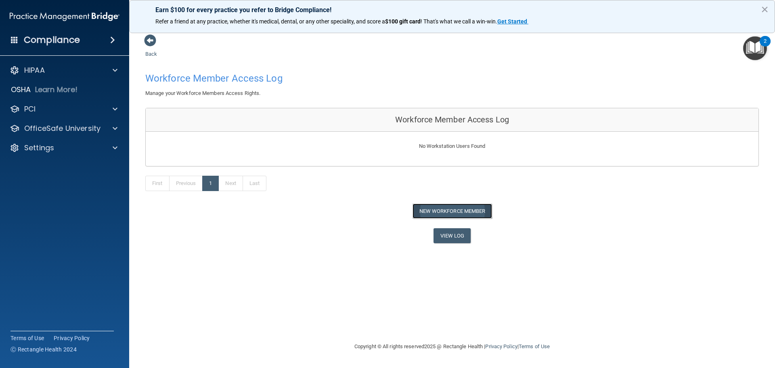
click at [441, 211] on button "New Workforce Member" at bounding box center [451, 210] width 79 height 15
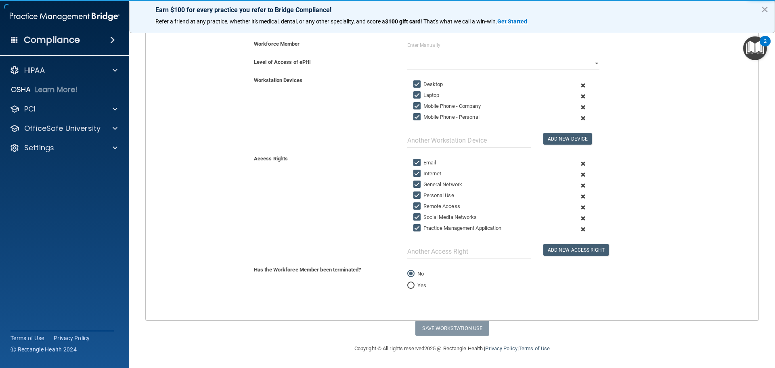
scroll to position [8, 0]
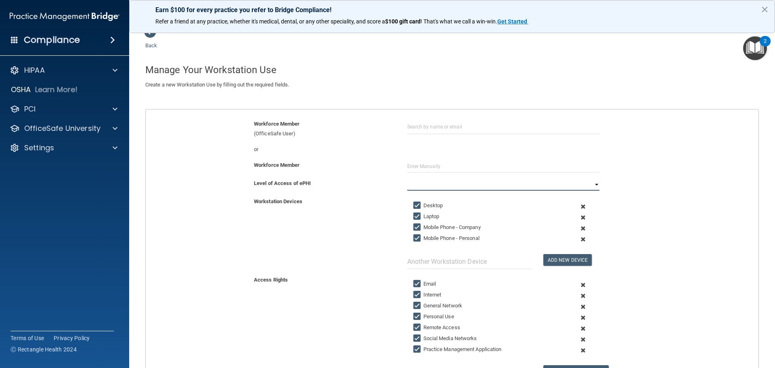
click at [441, 188] on select "Full Limited None" at bounding box center [503, 184] width 192 height 12
click at [387, 151] on div "or" at bounding box center [324, 149] width 153 height 10
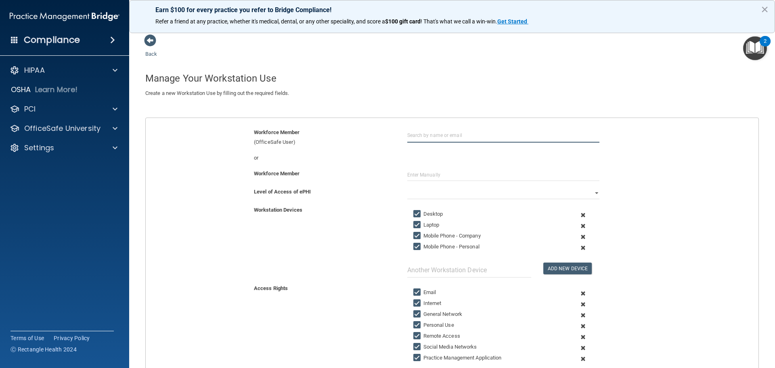
click at [444, 139] on input "text" at bounding box center [503, 135] width 192 height 15
type input "[PERSON_NAME]"
click at [448, 169] on input "text" at bounding box center [503, 175] width 192 height 12
click at [358, 157] on div "or" at bounding box center [324, 158] width 153 height 10
click at [416, 179] on input "text" at bounding box center [503, 175] width 192 height 12
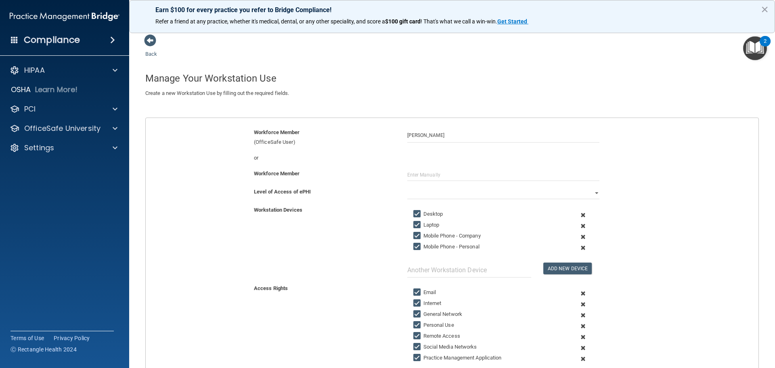
click at [377, 167] on div "or" at bounding box center [452, 161] width 625 height 16
click at [407, 192] on select "Full Limited None" at bounding box center [503, 193] width 192 height 12
click at [407, 187] on select "Full Limited None" at bounding box center [503, 193] width 192 height 12
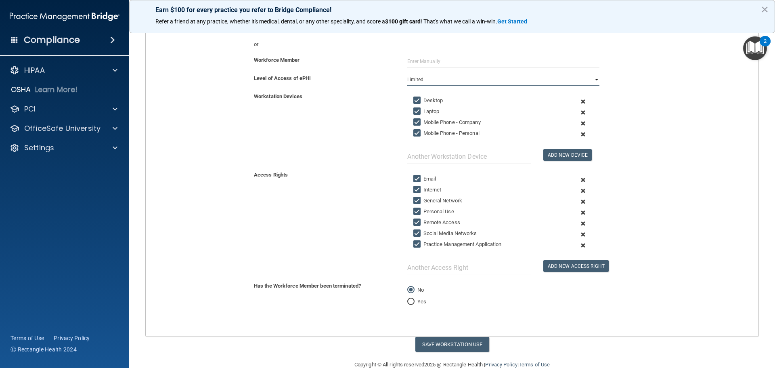
scroll to position [130, 0]
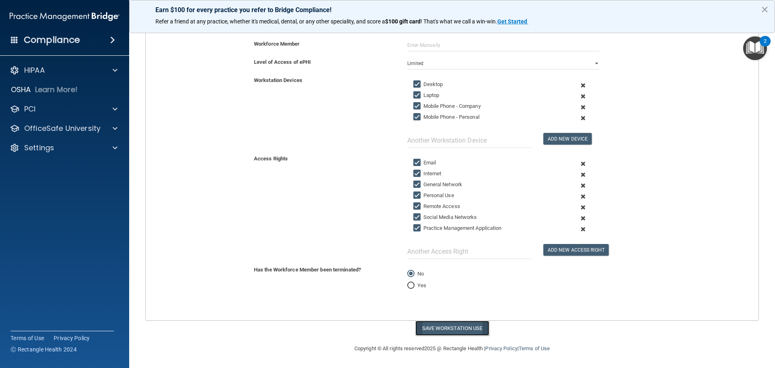
click at [466, 324] on button "Save Workstation Use" at bounding box center [452, 327] width 74 height 15
select select "? string:Full ?"
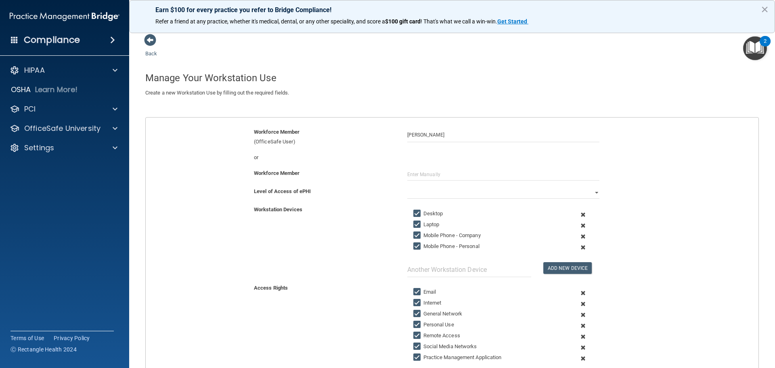
scroll to position [0, 0]
click at [153, 46] on span at bounding box center [150, 40] width 12 height 12
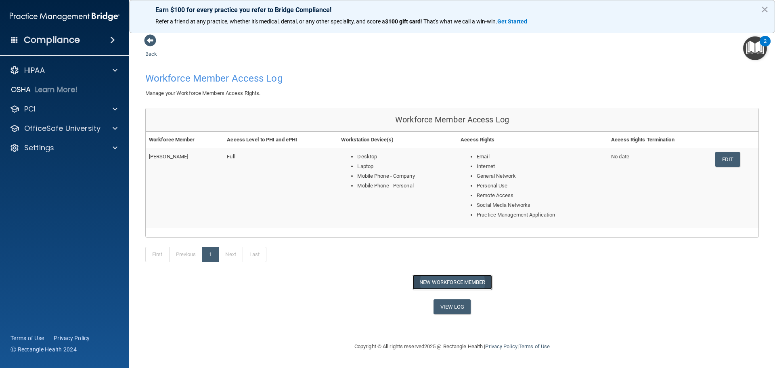
click at [462, 277] on button "New Workforce Member" at bounding box center [451, 281] width 79 height 15
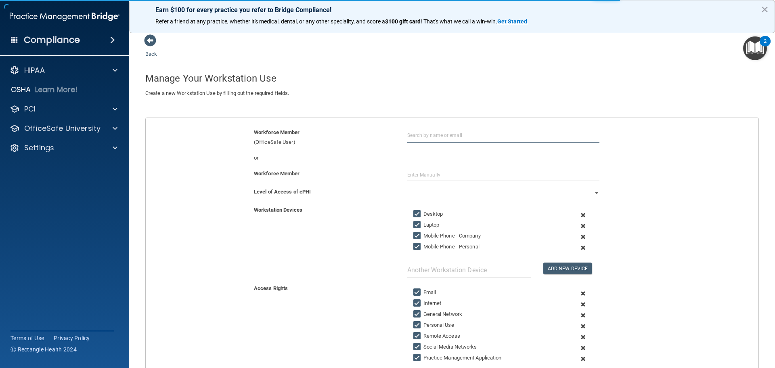
click at [425, 139] on input "text" at bounding box center [503, 135] width 192 height 15
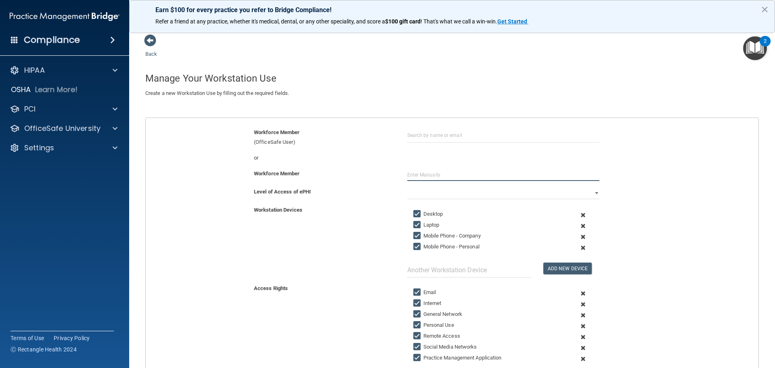
click at [417, 179] on input "text" at bounding box center [503, 175] width 192 height 12
type input "ste"
click at [278, 136] on div "Workforce Member (OfficeSafe User)" at bounding box center [324, 137] width 153 height 19
click at [443, 174] on input "ste" at bounding box center [503, 175] width 192 height 12
drag, startPoint x: 402, startPoint y: 174, endPoint x: 377, endPoint y: 174, distance: 24.6
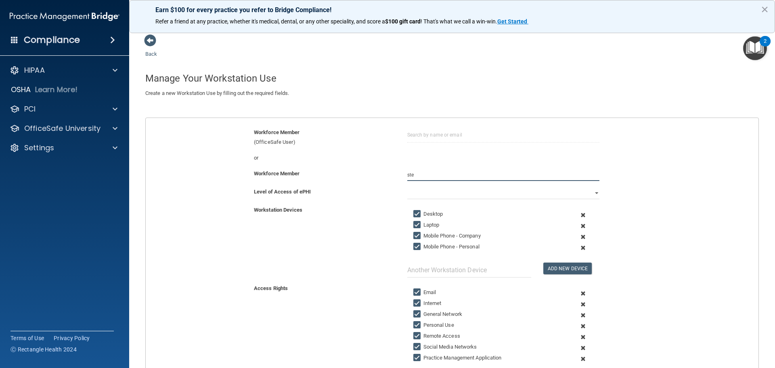
click at [377, 174] on div "Workforce Member ste" at bounding box center [452, 175] width 625 height 12
click at [155, 43] on span at bounding box center [150, 40] width 12 height 12
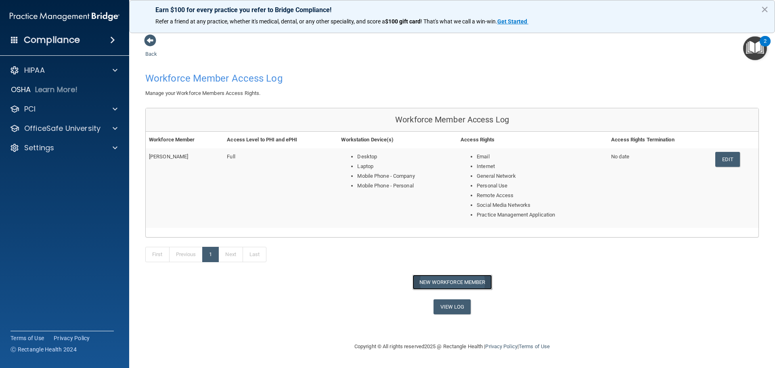
click at [464, 283] on button "New Workforce Member" at bounding box center [451, 281] width 79 height 15
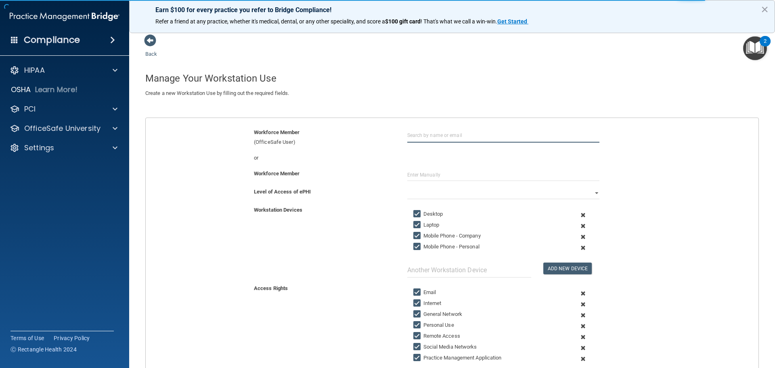
click at [430, 137] on input "text" at bounding box center [503, 135] width 192 height 15
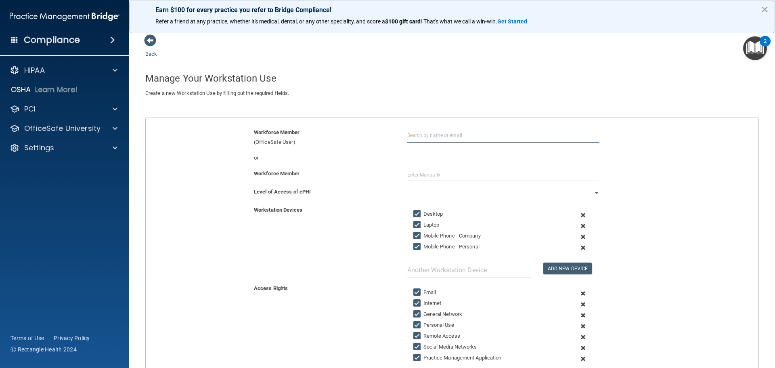
type input "stellachukwu@gmail.com"
type input "Stella Chukwu"
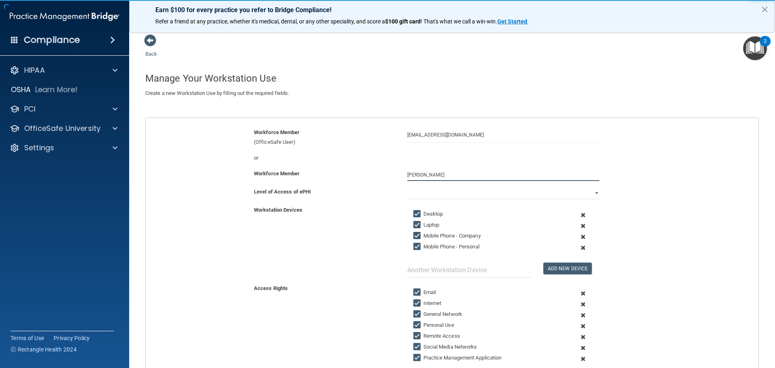
click at [446, 173] on input "Stella Chukwu" at bounding box center [503, 175] width 192 height 12
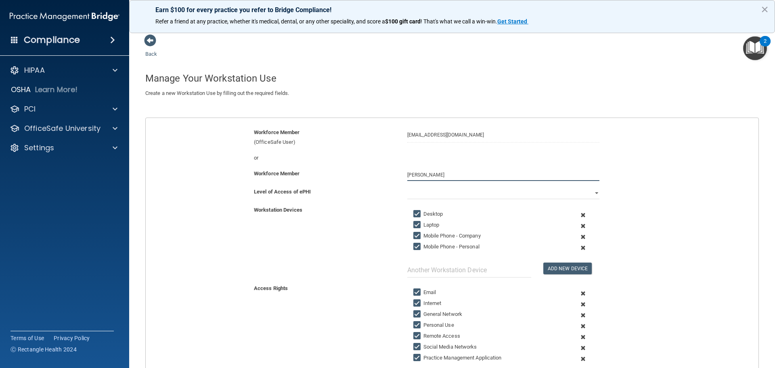
drag, startPoint x: 316, startPoint y: 159, endPoint x: 312, endPoint y: 159, distance: 4.1
click at [312, 159] on form "Workforce Member (OfficeSafe User) stellachukwu@gmail.com or Workforce Member S…" at bounding box center [452, 289] width 613 height 322
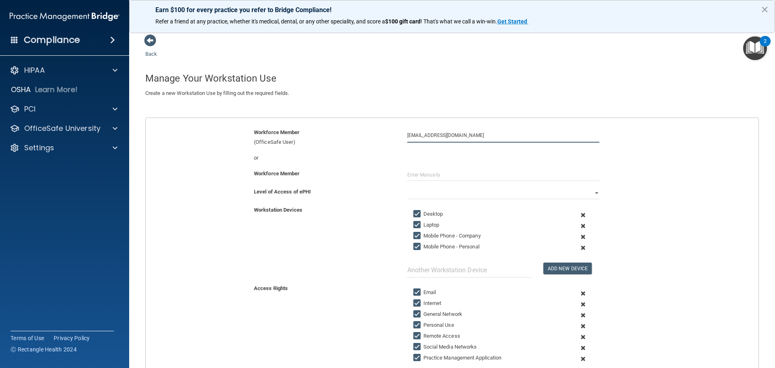
drag, startPoint x: 483, startPoint y: 139, endPoint x: 347, endPoint y: 136, distance: 135.6
click at [347, 136] on div "Workforce Member (OfficeSafe User) stellachukwu@gmail.com" at bounding box center [452, 137] width 625 height 19
click at [152, 42] on span at bounding box center [150, 40] width 12 height 12
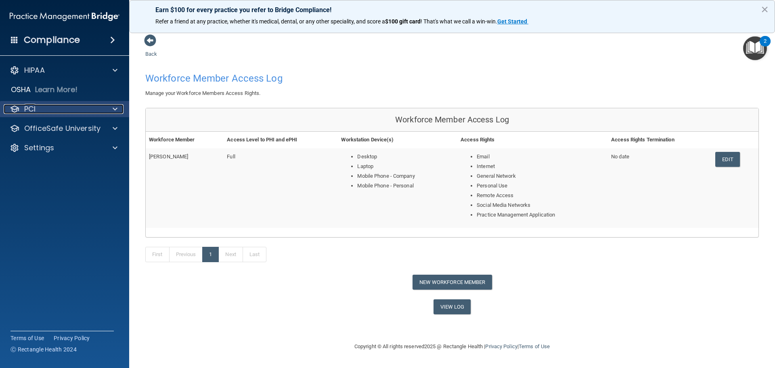
click at [98, 111] on div "PCI" at bounding box center [54, 109] width 100 height 10
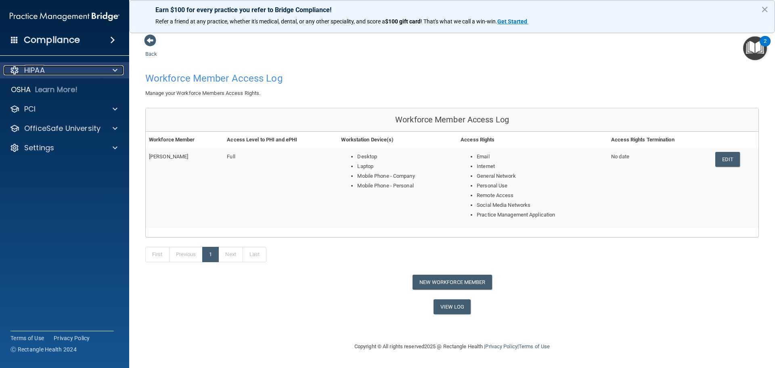
click at [103, 75] on div "HIPAA" at bounding box center [54, 70] width 100 height 10
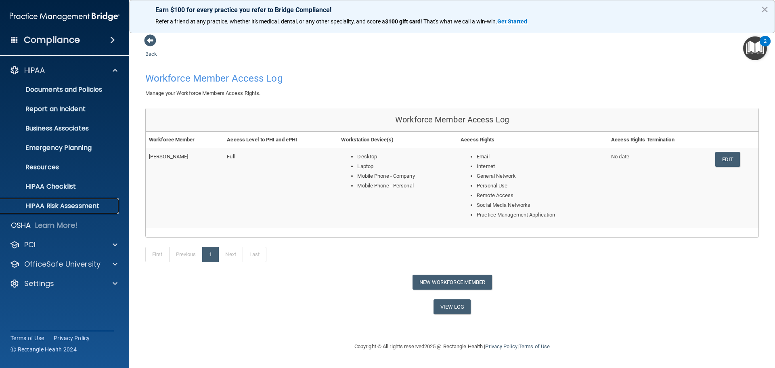
click at [71, 207] on p "HIPAA Risk Assessment" at bounding box center [60, 206] width 110 height 8
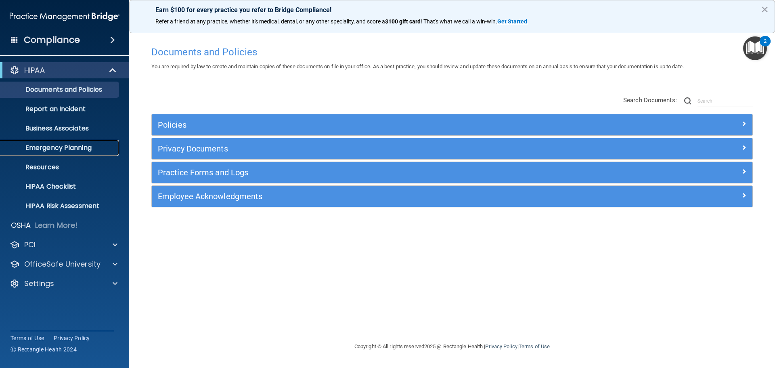
click at [72, 149] on p "Emergency Planning" at bounding box center [60, 148] width 110 height 8
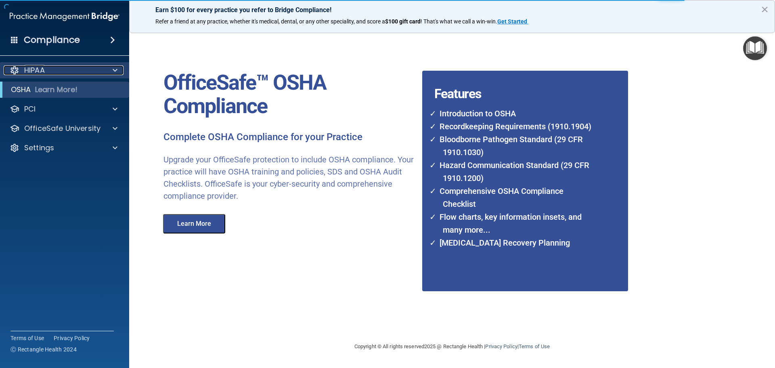
click at [56, 65] on div "HIPAA" at bounding box center [54, 70] width 100 height 10
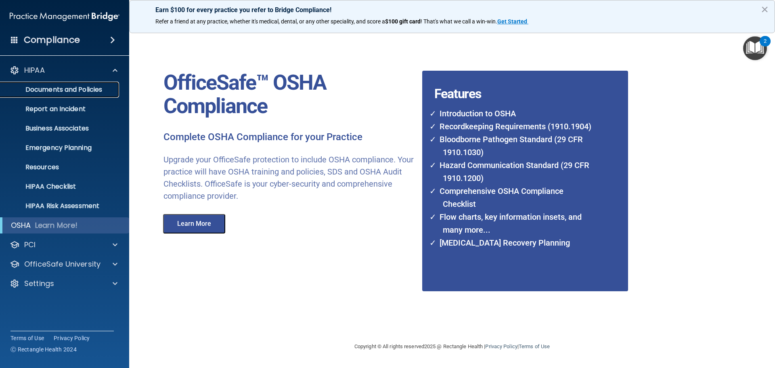
click at [57, 88] on p "Documents and Policies" at bounding box center [60, 90] width 110 height 8
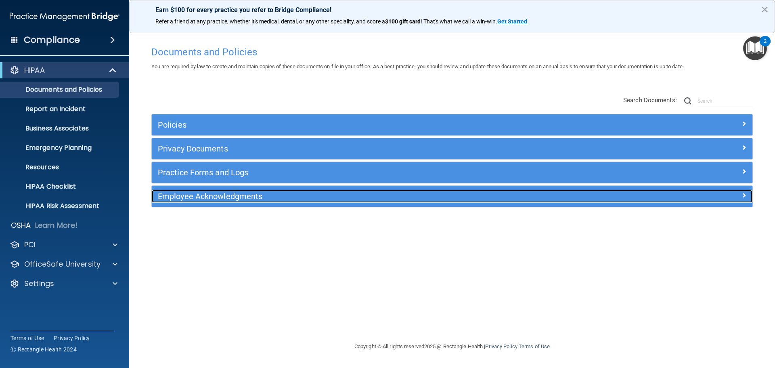
click at [186, 195] on h5 "Employee Acknowledgments" at bounding box center [377, 196] width 438 height 9
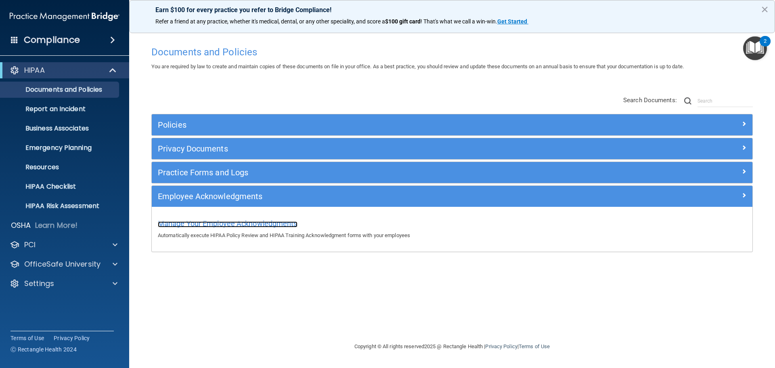
click at [227, 224] on span "Manage Your Employee Acknowledgments" at bounding box center [228, 223] width 140 height 8
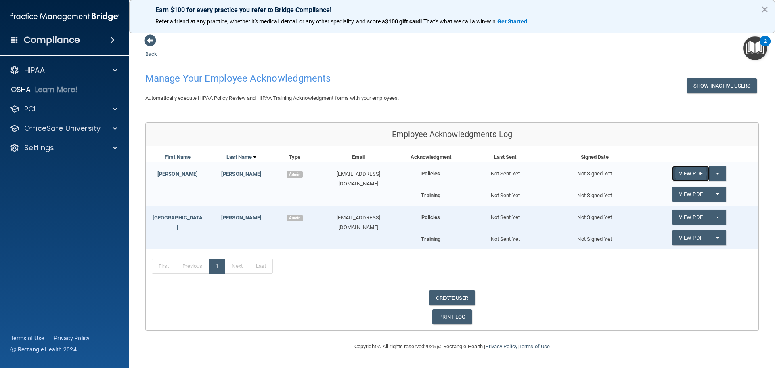
click at [678, 174] on link "View PDF" at bounding box center [690, 173] width 37 height 15
click at [720, 171] on button "Split button!" at bounding box center [717, 173] width 17 height 15
click at [654, 146] on div "First Name Last Name Type Email Acknowledgment Last Sent Signed Date [PERSON_NA…" at bounding box center [452, 238] width 613 height 184
click at [44, 117] on div "PCI" at bounding box center [65, 109] width 130 height 16
click at [47, 67] on div "HIPAA" at bounding box center [54, 70] width 100 height 10
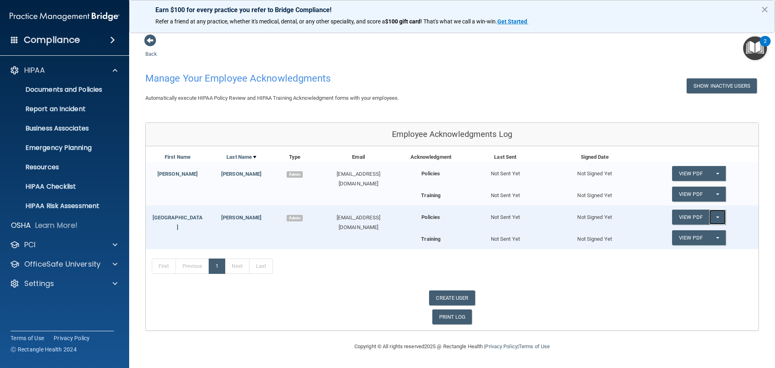
click at [719, 216] on span "button" at bounding box center [717, 217] width 3 height 2
click at [433, 216] on b "Policies" at bounding box center [430, 217] width 19 height 6
click at [56, 87] on p "Documents and Policies" at bounding box center [60, 90] width 110 height 8
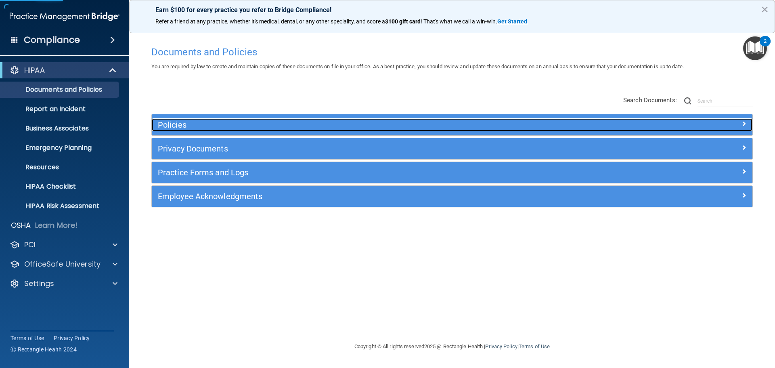
click at [195, 127] on h5 "Policies" at bounding box center [377, 124] width 438 height 9
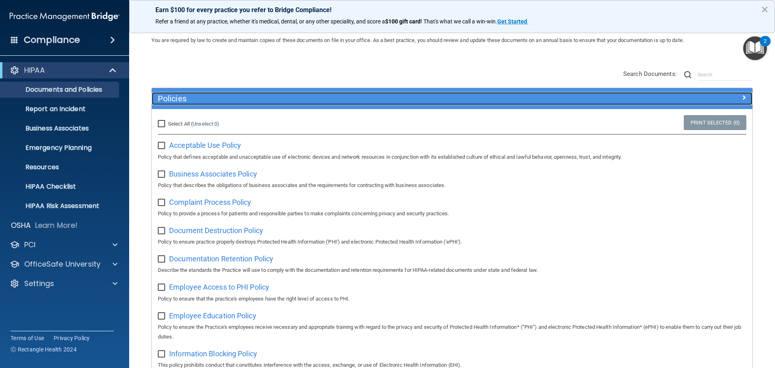
scroll to position [40, 0]
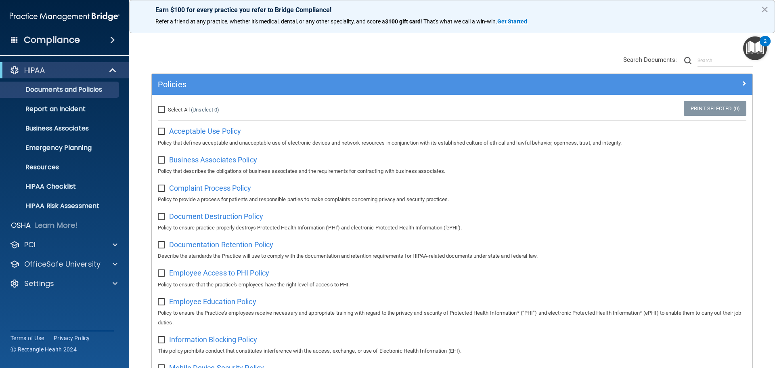
click at [178, 107] on span "Select All" at bounding box center [179, 110] width 22 height 6
click at [167, 107] on input "Select All (Unselect 0) Unselect All" at bounding box center [162, 110] width 9 height 6
checkbox input "true"
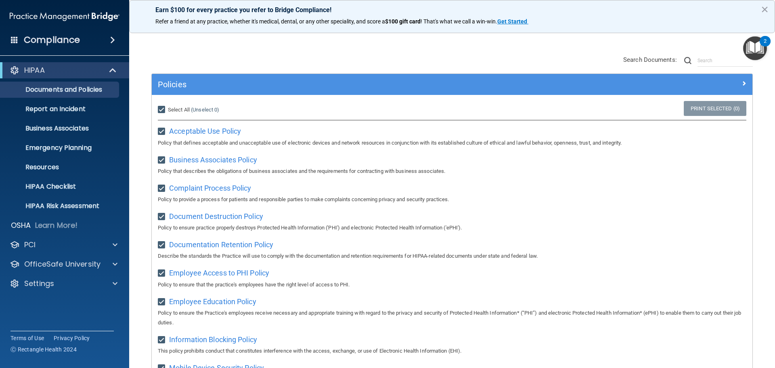
checkbox input "true"
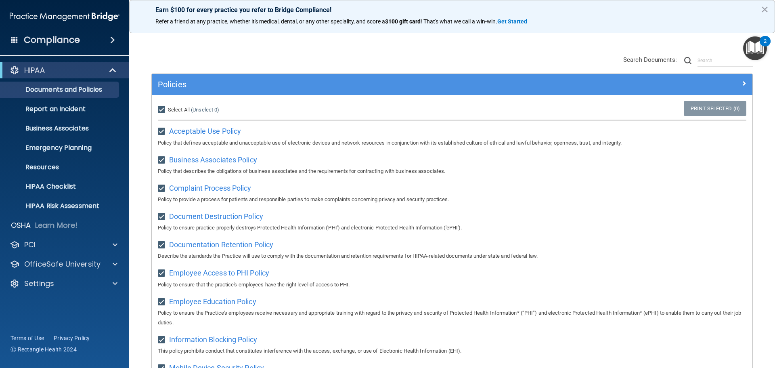
checkbox input "true"
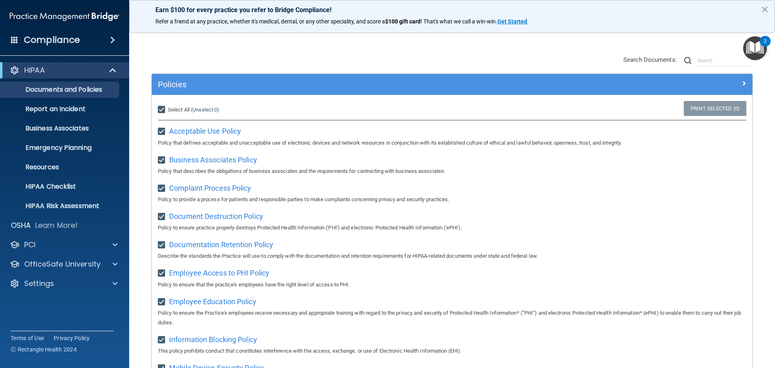
checkbox input "true"
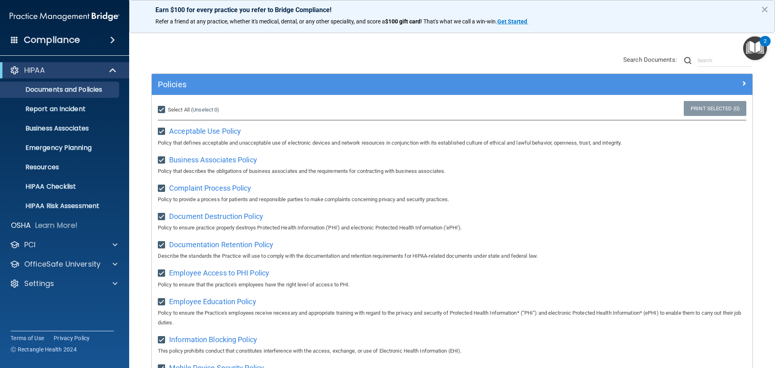
checkbox input "true"
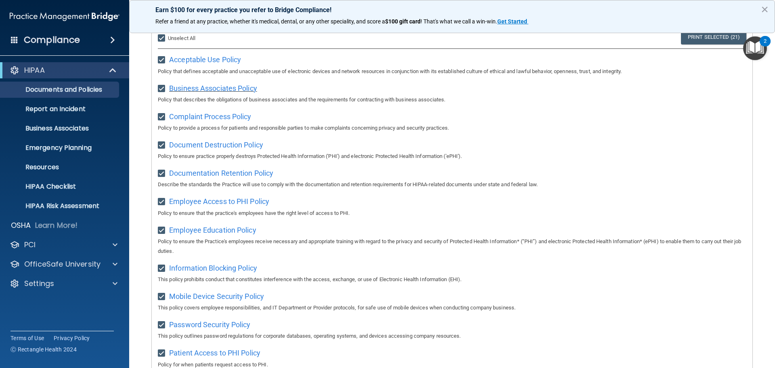
scroll to position [0, 0]
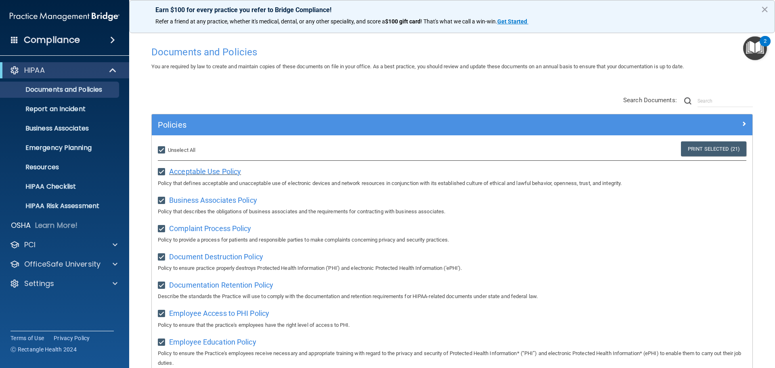
click at [210, 168] on span "Acceptable Use Policy" at bounding box center [205, 171] width 72 height 8
click at [216, 198] on span "Business Associates Policy" at bounding box center [213, 200] width 88 height 8
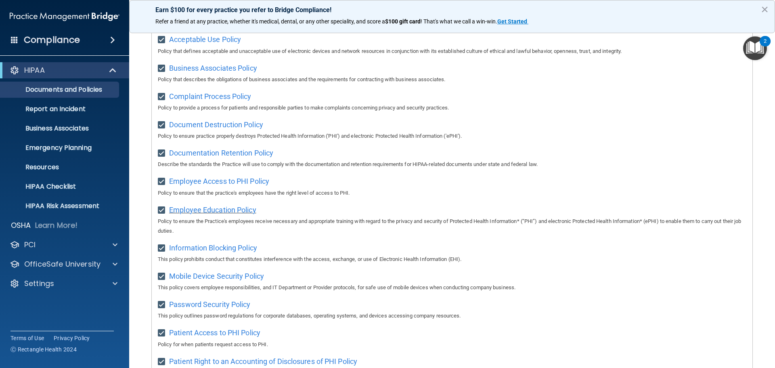
scroll to position [202, 0]
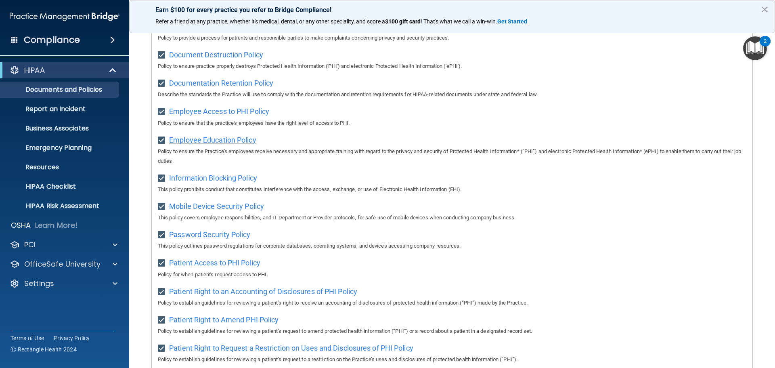
click at [236, 144] on span "Employee Education Policy" at bounding box center [212, 140] width 87 height 8
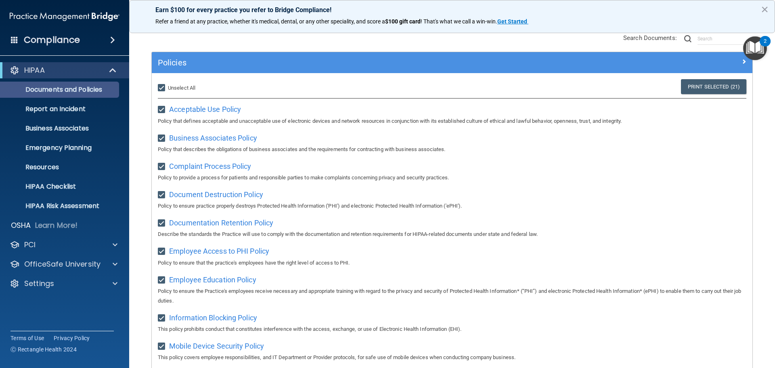
scroll to position [0, 0]
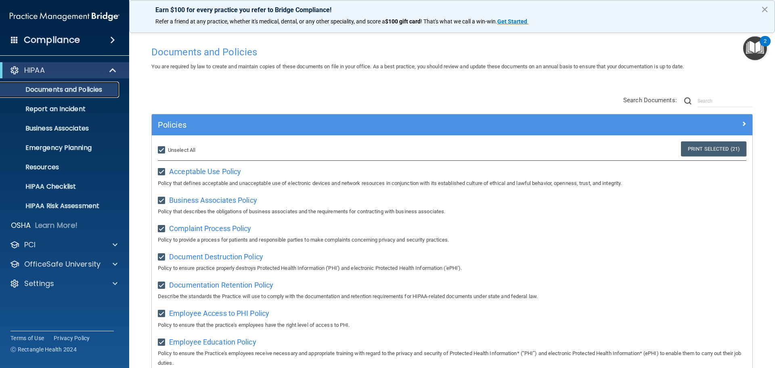
click at [58, 92] on p "Documents and Policies" at bounding box center [60, 90] width 110 height 8
click at [59, 42] on h4 "Compliance" at bounding box center [52, 39] width 56 height 11
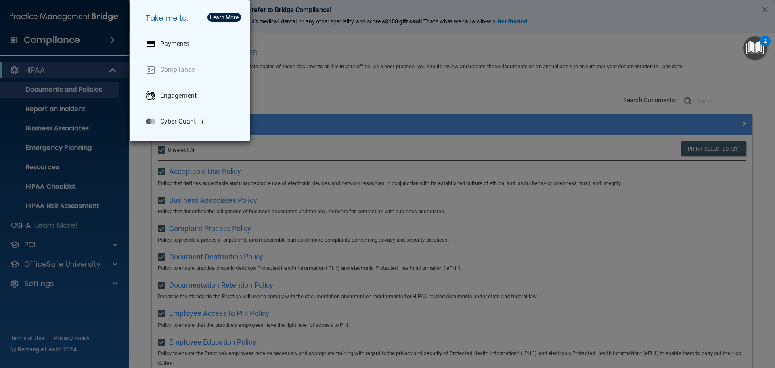
click at [59, 42] on div "Take me to: Payments Compliance Engagement Cyber Quant" at bounding box center [387, 184] width 775 height 368
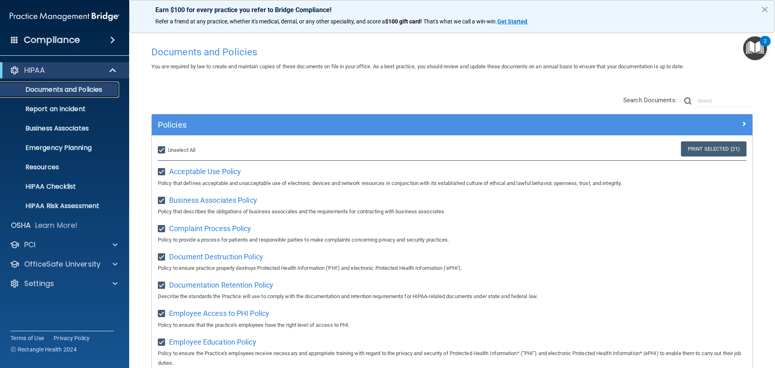
click at [59, 95] on link "Documents and Policies" at bounding box center [55, 90] width 127 height 16
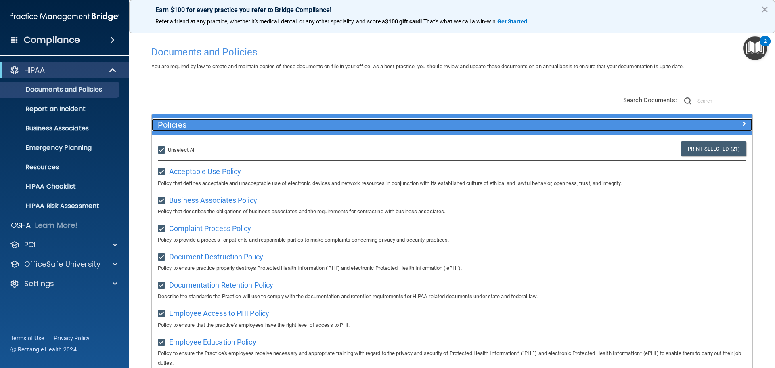
click at [715, 130] on div "Policies" at bounding box center [452, 124] width 600 height 13
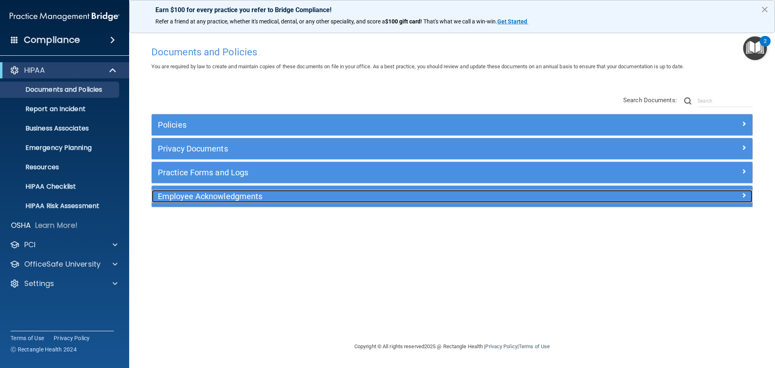
click at [185, 197] on h5 "Employee Acknowledgments" at bounding box center [377, 196] width 438 height 9
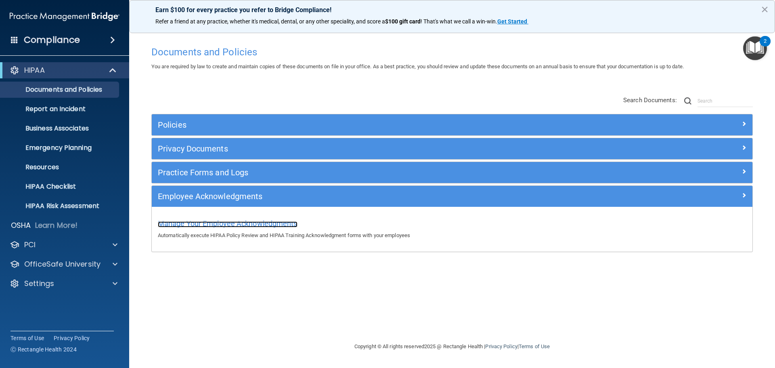
click at [258, 227] on span "Manage Your Employee Acknowledgments" at bounding box center [228, 223] width 140 height 8
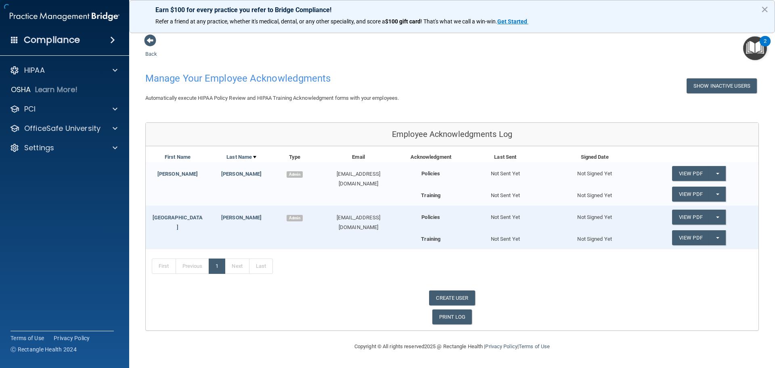
click at [215, 221] on div "[PERSON_NAME]" at bounding box center [241, 218] width 64 height 10
click at [441, 218] on div "Policies" at bounding box center [431, 213] width 60 height 17
click at [693, 216] on link "View PDF" at bounding box center [690, 216] width 37 height 15
click at [718, 217] on span "button" at bounding box center [717, 217] width 3 height 2
click at [693, 236] on link "Send Acknowledgment" at bounding box center [707, 233] width 70 height 12
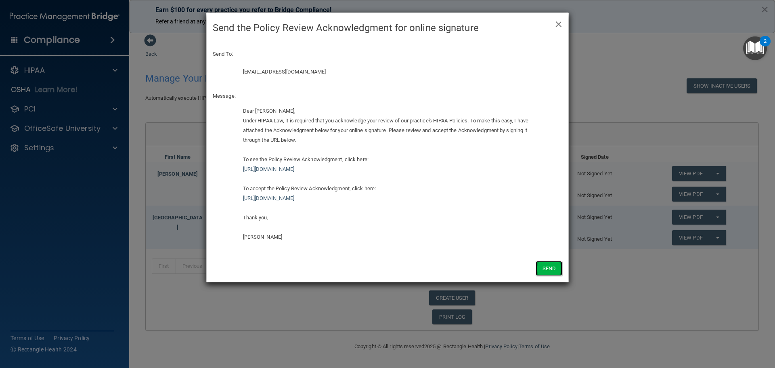
click at [554, 266] on button "Send" at bounding box center [548, 268] width 27 height 15
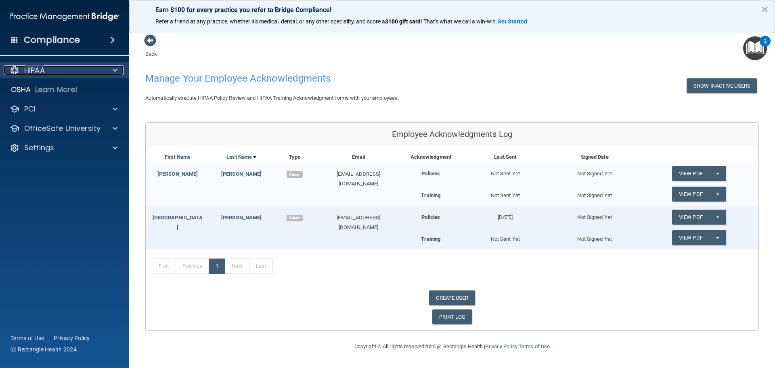
click at [57, 74] on div "HIPAA" at bounding box center [54, 70] width 100 height 10
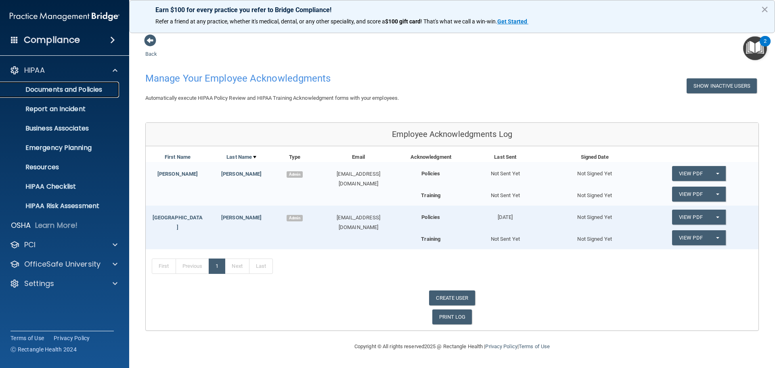
click at [77, 89] on p "Documents and Policies" at bounding box center [60, 90] width 110 height 8
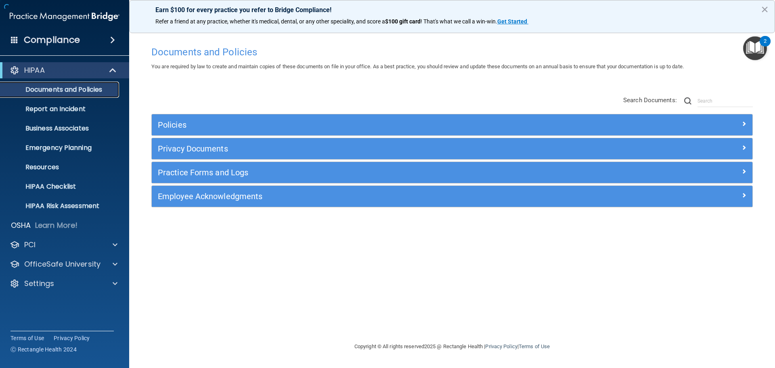
click at [54, 95] on link "Documents and Policies" at bounding box center [55, 90] width 127 height 16
click at [266, 113] on div "Policies Select All (Unselect 0) Unselect All Print Selected (0) Acceptable Use…" at bounding box center [451, 152] width 613 height 129
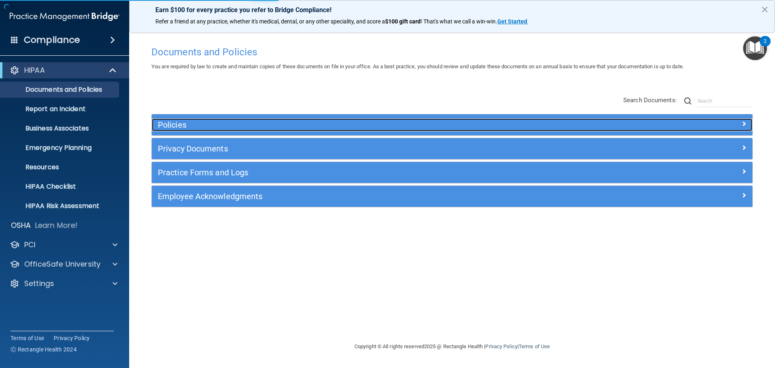
click at [268, 124] on h5 "Policies" at bounding box center [377, 124] width 438 height 9
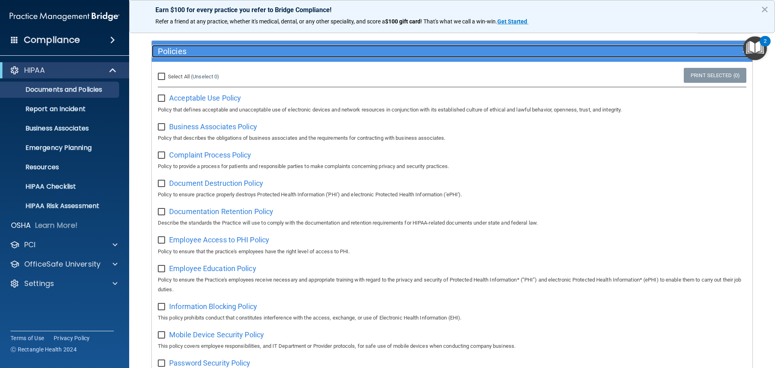
scroll to position [15, 0]
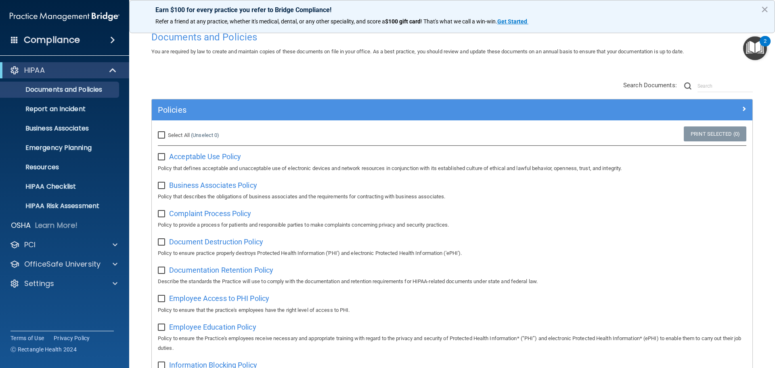
click at [165, 134] on input "Select All (Unselect 0) Unselect All" at bounding box center [162, 135] width 9 height 6
checkbox input "true"
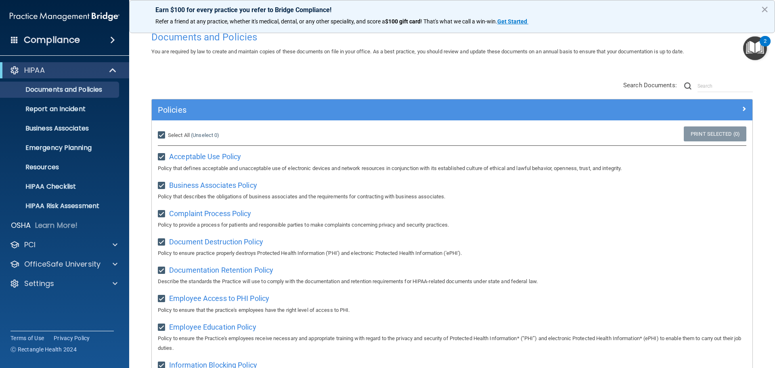
checkbox input "true"
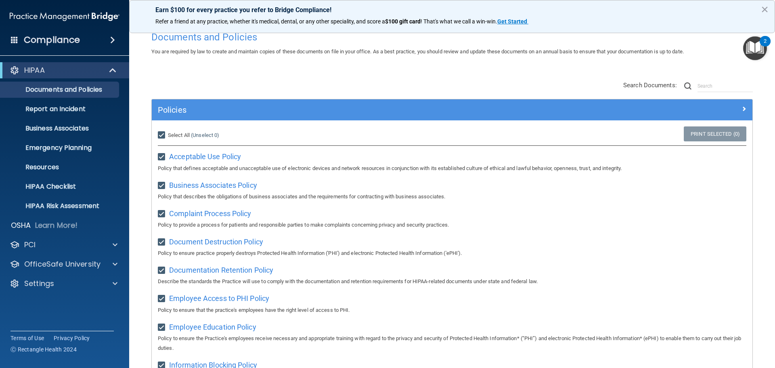
checkbox input "true"
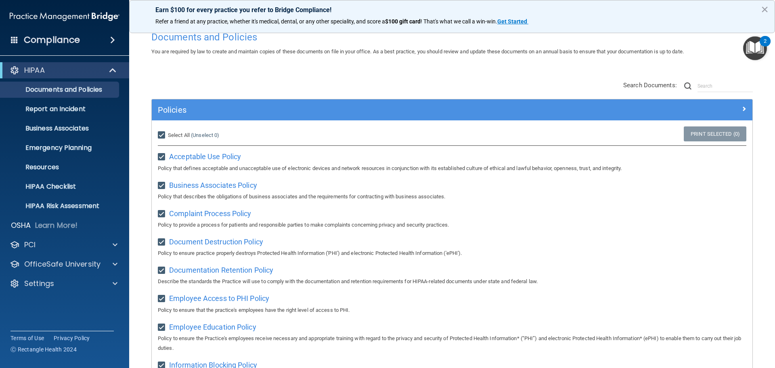
checkbox input "true"
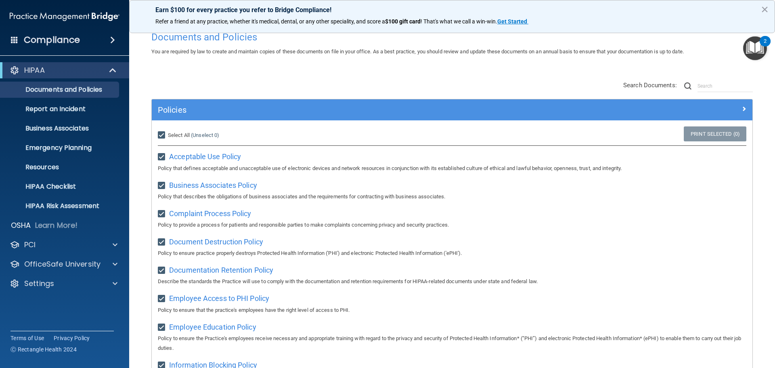
checkbox input "true"
click at [702, 134] on link "Print Selected (21)" at bounding box center [713, 133] width 65 height 15
